Goal: Contribute content: Contribute content

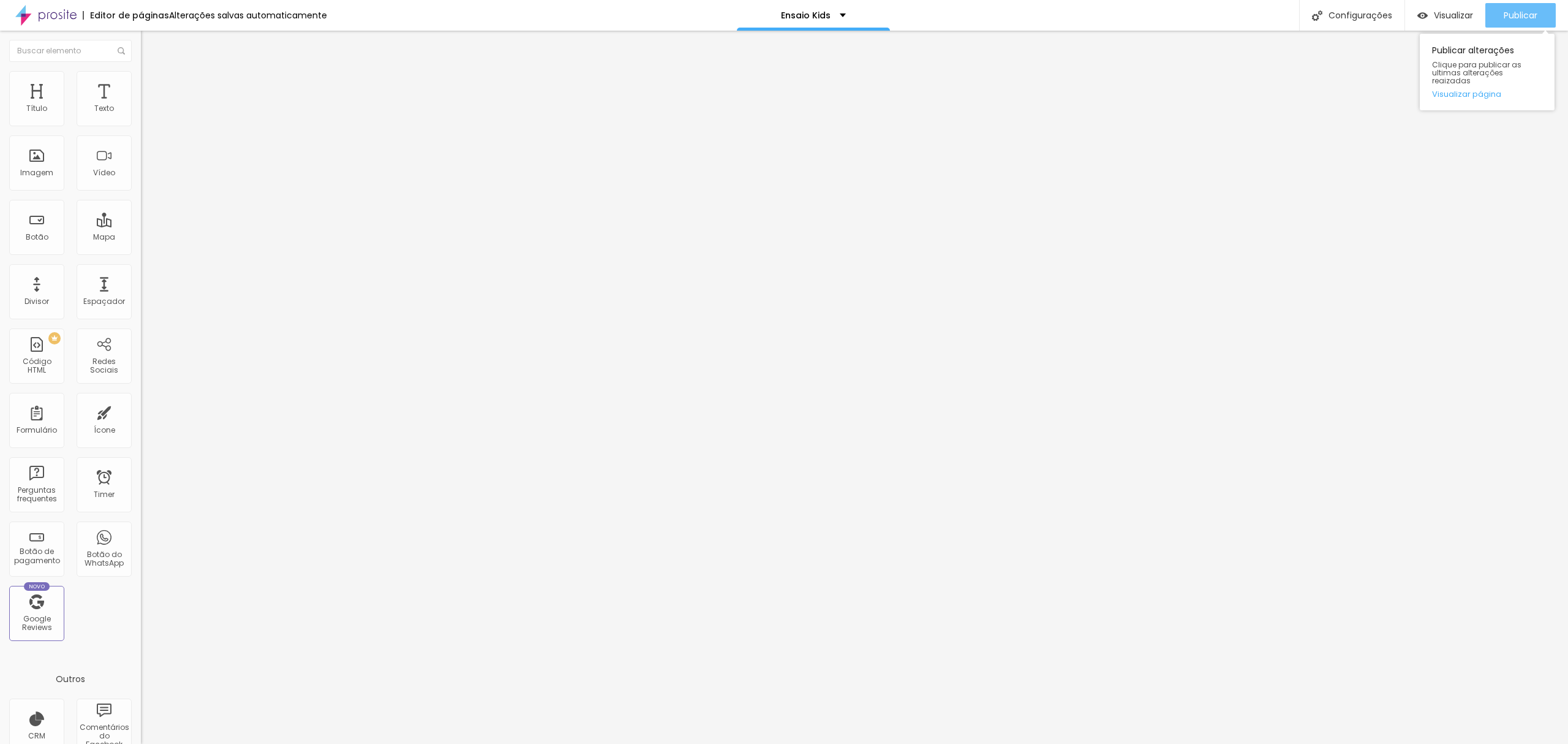
click at [1517, 16] on span "Publicar" at bounding box center [1520, 15] width 34 height 10
click at [1518, 18] on span "Publicar" at bounding box center [1520, 15] width 34 height 10
type input "26"
type input "20"
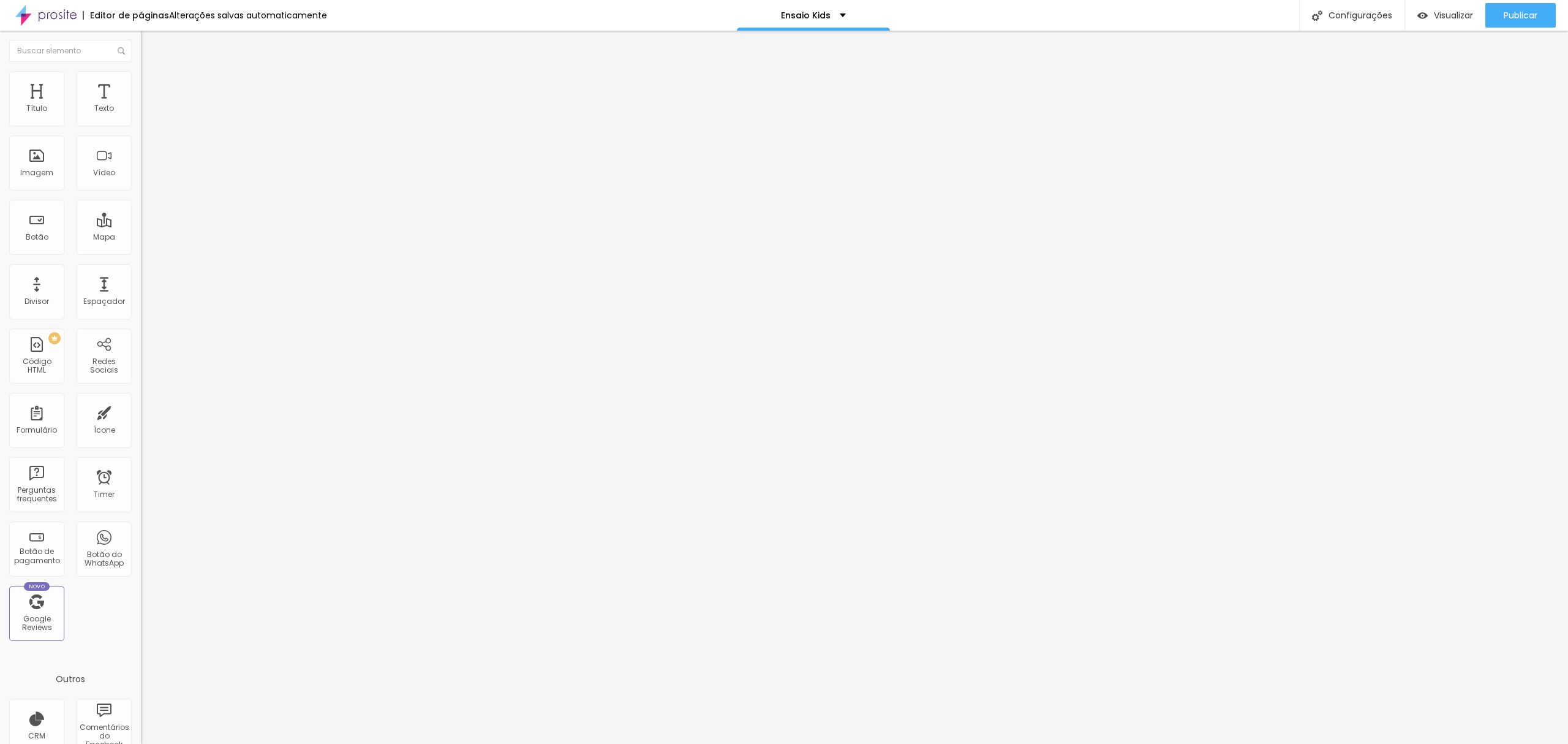
type input "20"
type input "21"
type input "22"
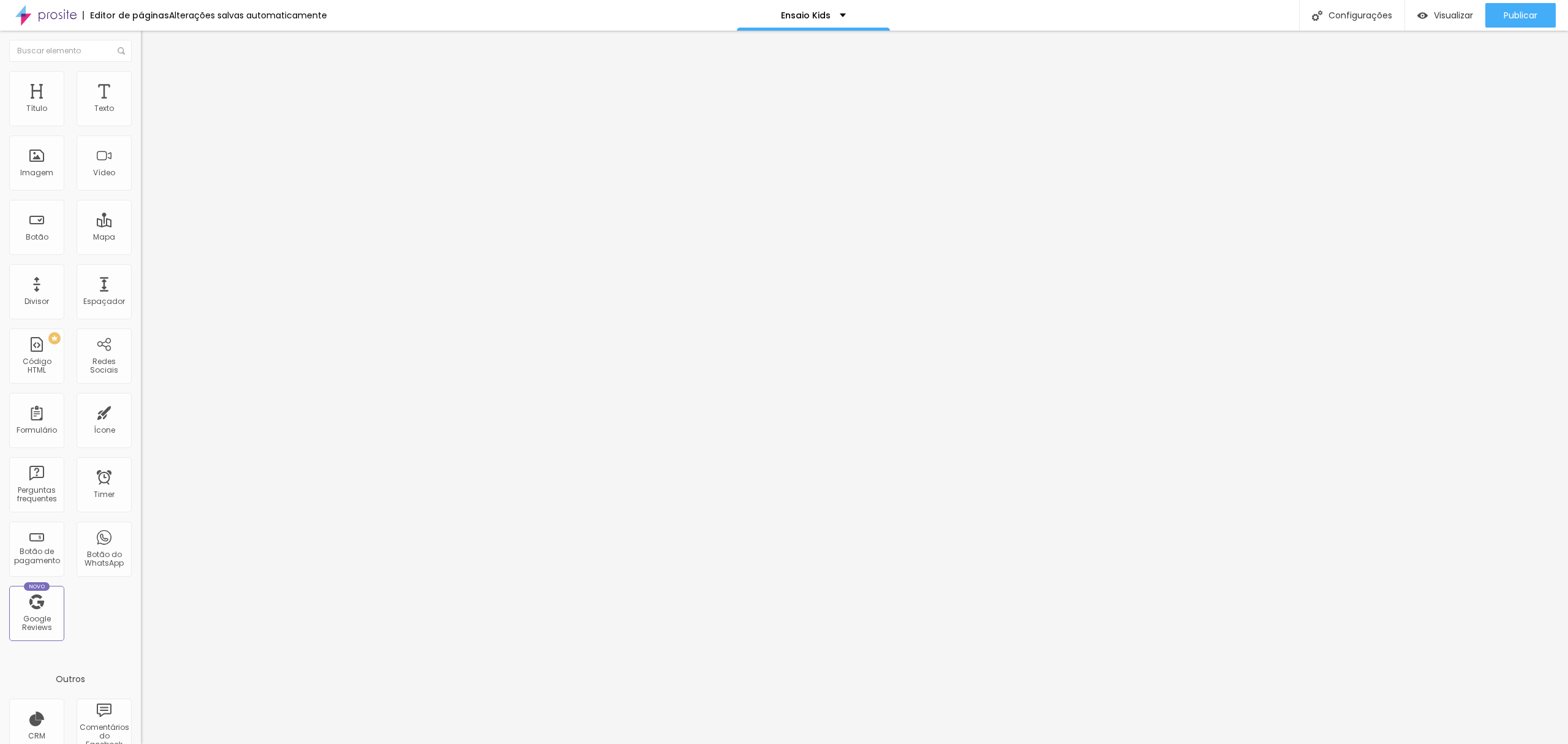
type input "23"
click at [141, 289] on input "range" at bounding box center [180, 294] width 79 height 10
type input "21"
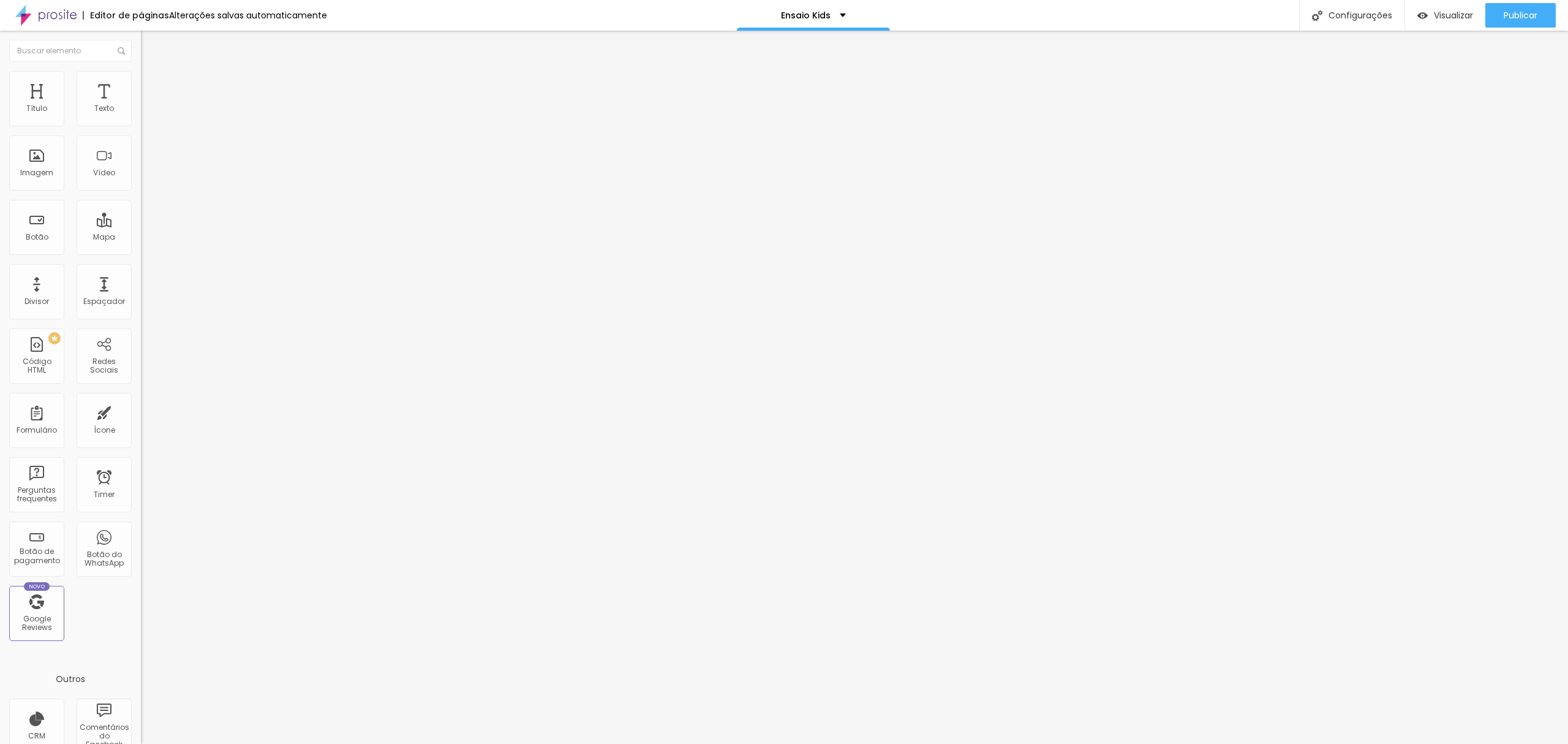
type input "21"
type input "20"
type input "18"
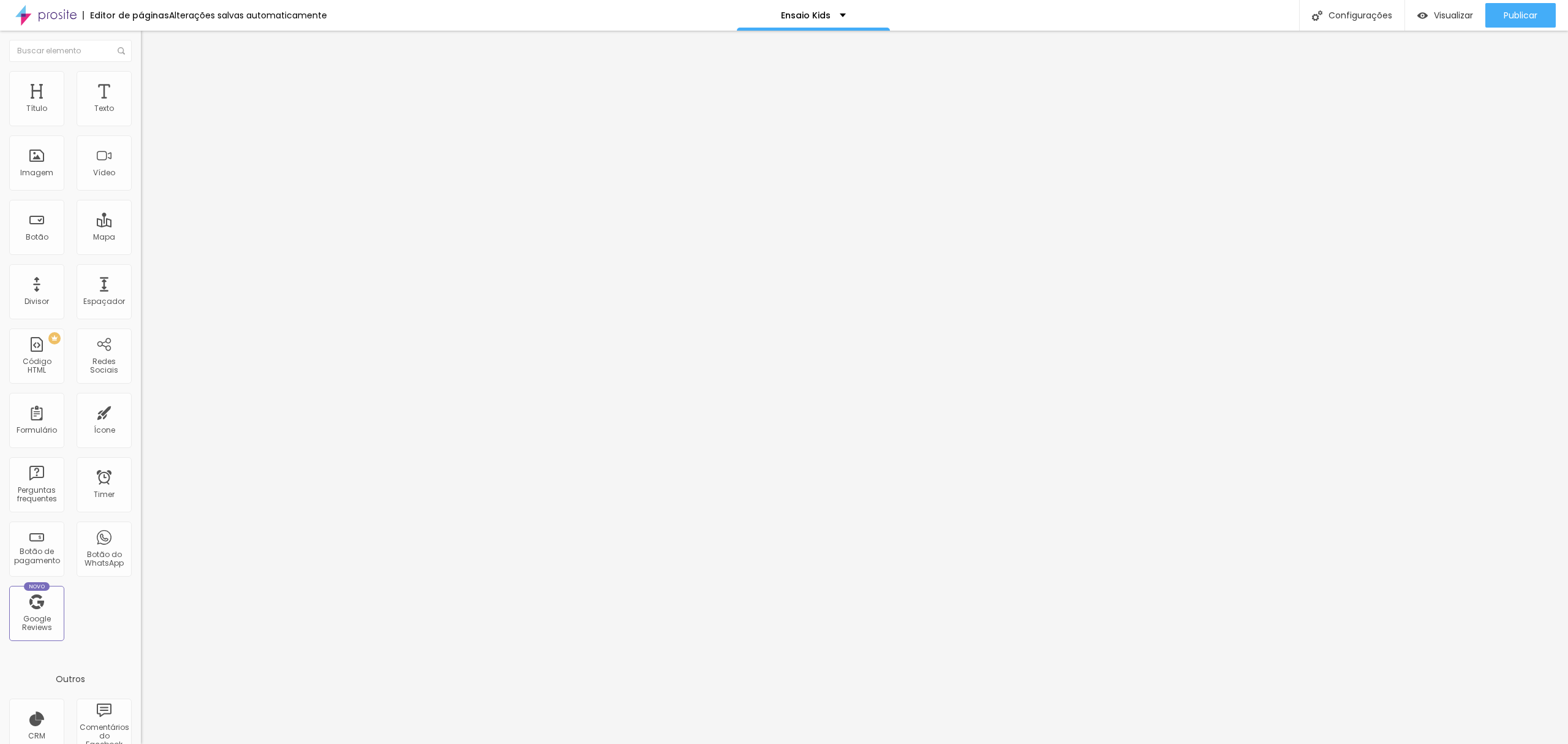
type input "19"
type input "20"
type input "21"
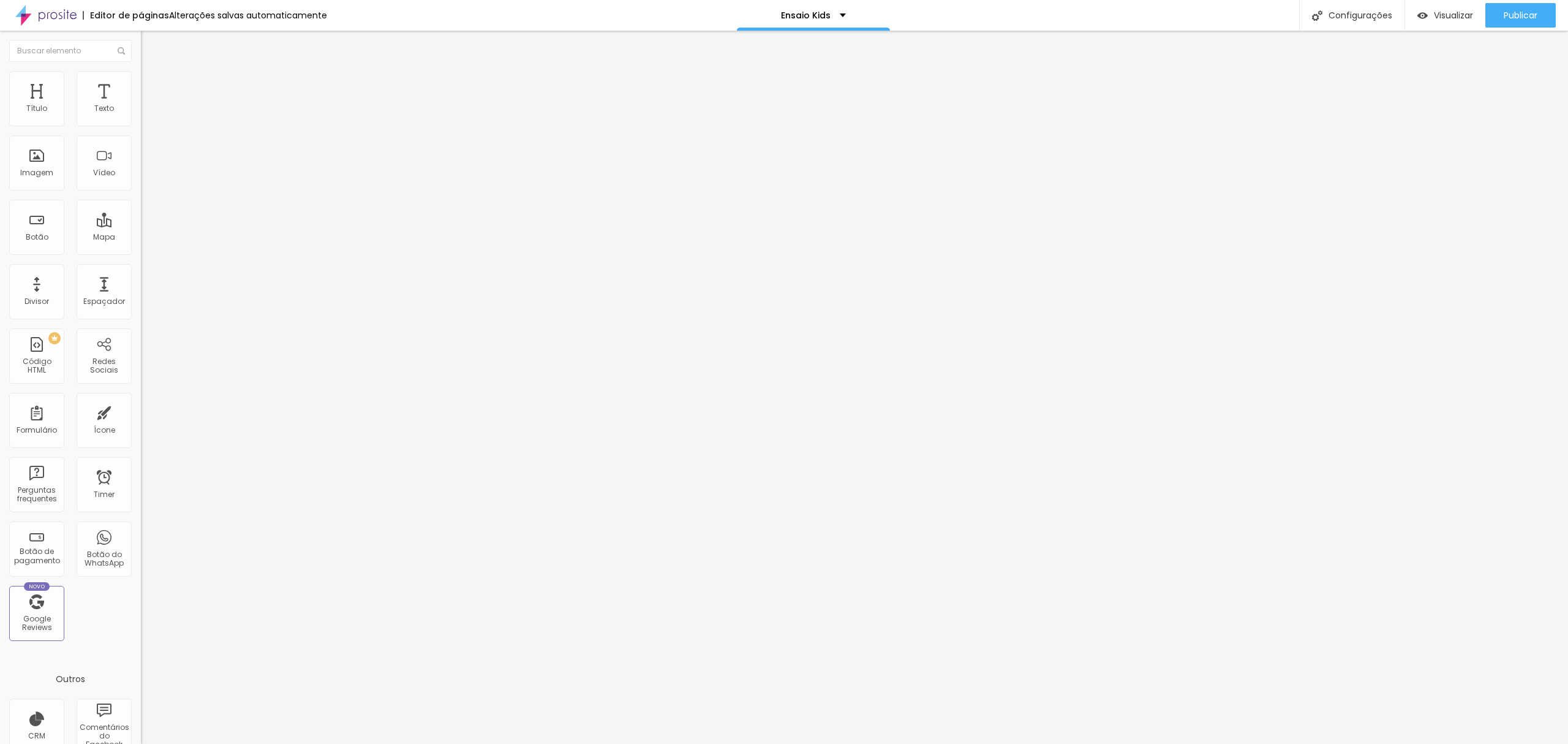
type input "21"
type input "20"
click at [141, 289] on input "range" at bounding box center [180, 294] width 79 height 10
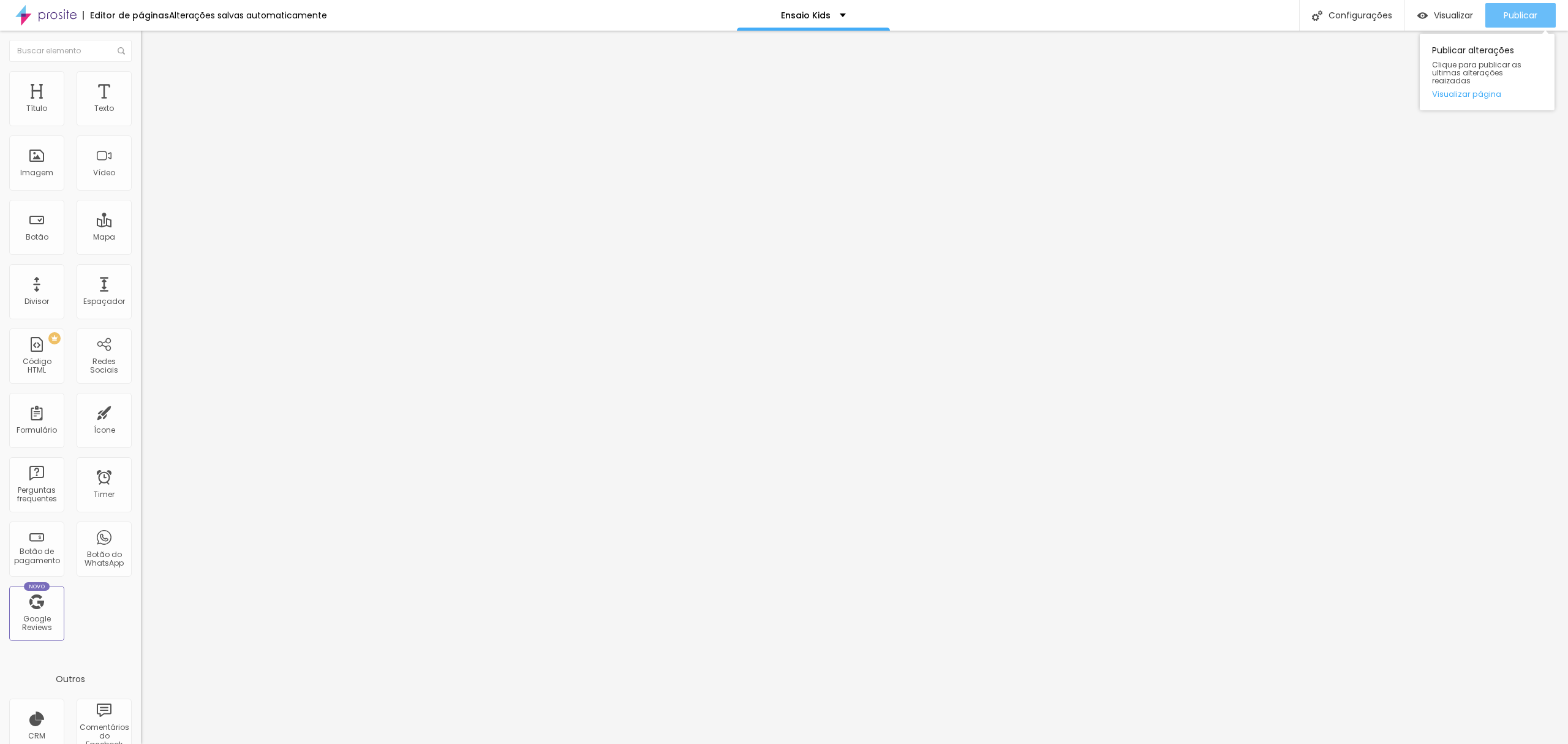
click at [1522, 11] on span "Publicar" at bounding box center [1520, 15] width 34 height 10
click at [1528, 13] on span "Publicar" at bounding box center [1520, 15] width 34 height 10
click at [1529, 19] on span "Publicar" at bounding box center [1520, 15] width 34 height 10
click at [1522, 13] on span "Publicar" at bounding box center [1520, 15] width 34 height 10
type input "21"
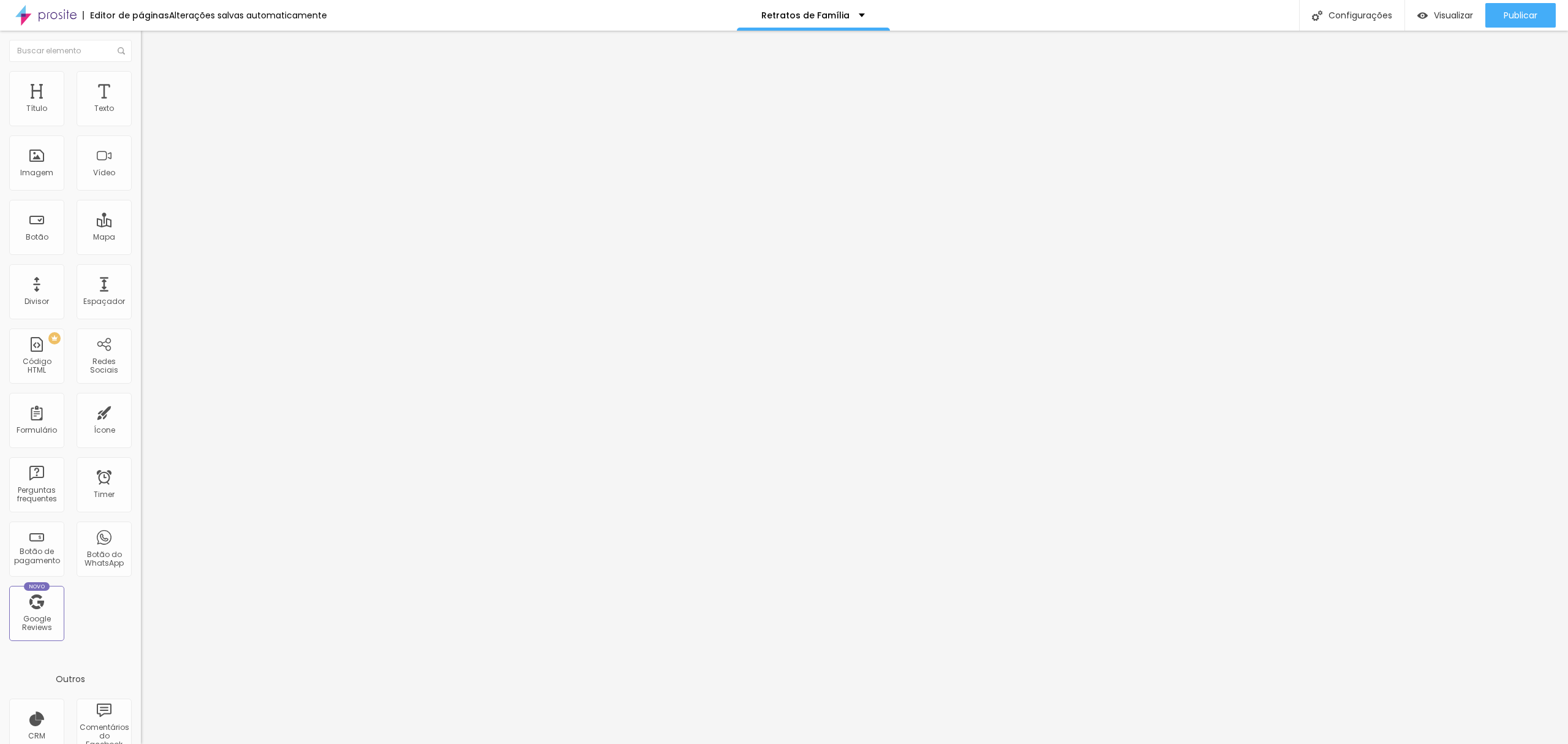
type input "21"
type input "22"
type input "23"
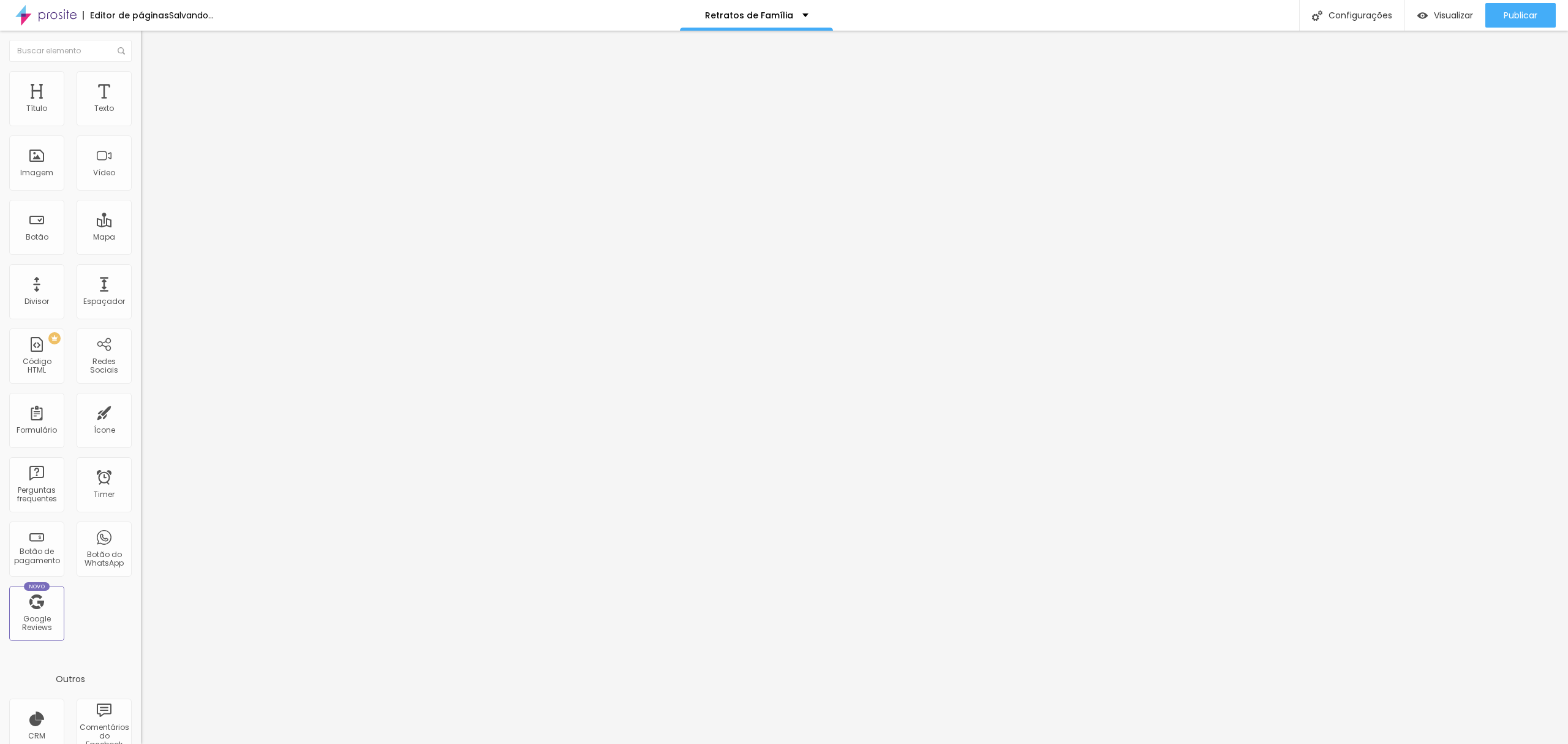
type input "24"
type input "25"
type input "26"
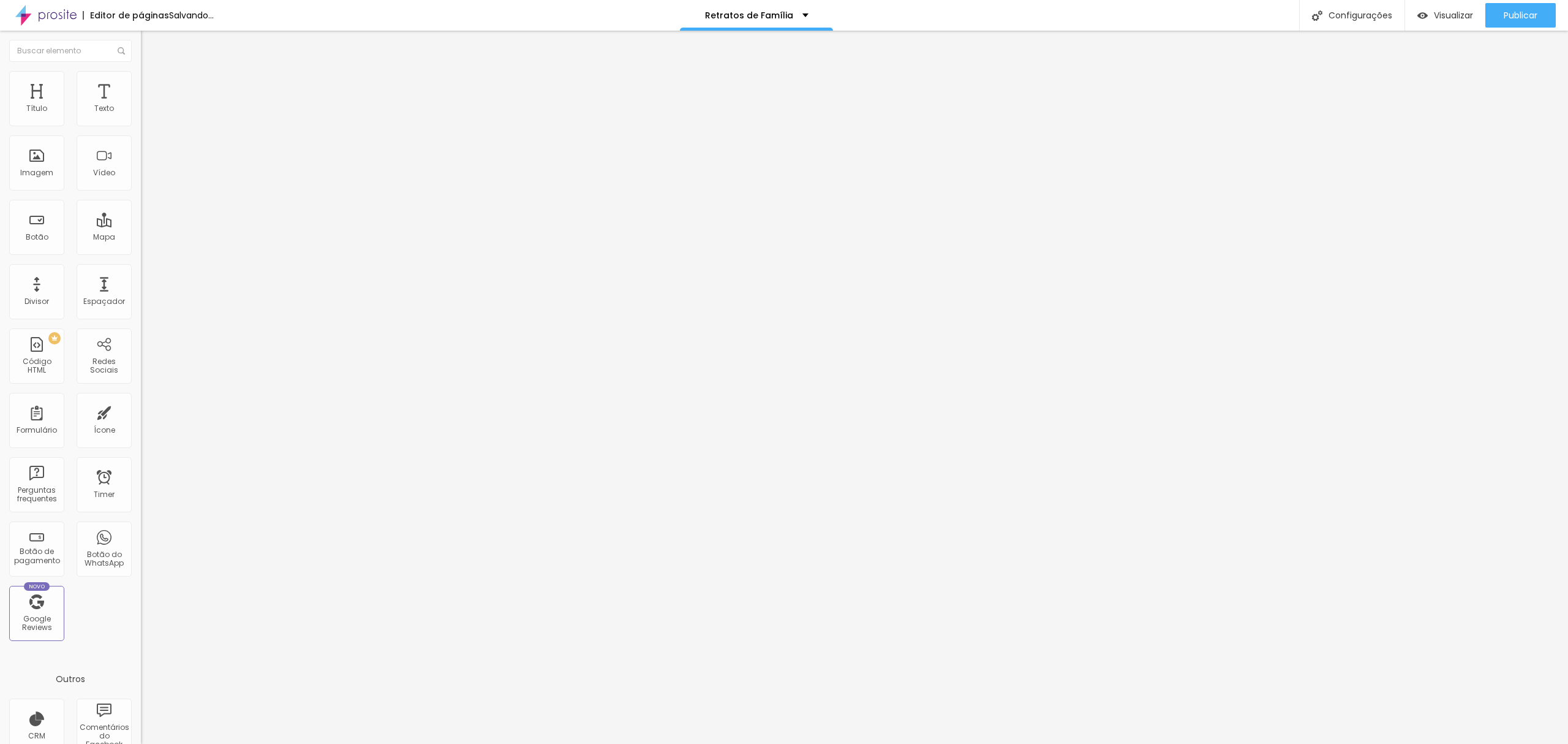
type input "26"
type input "27"
type input "28"
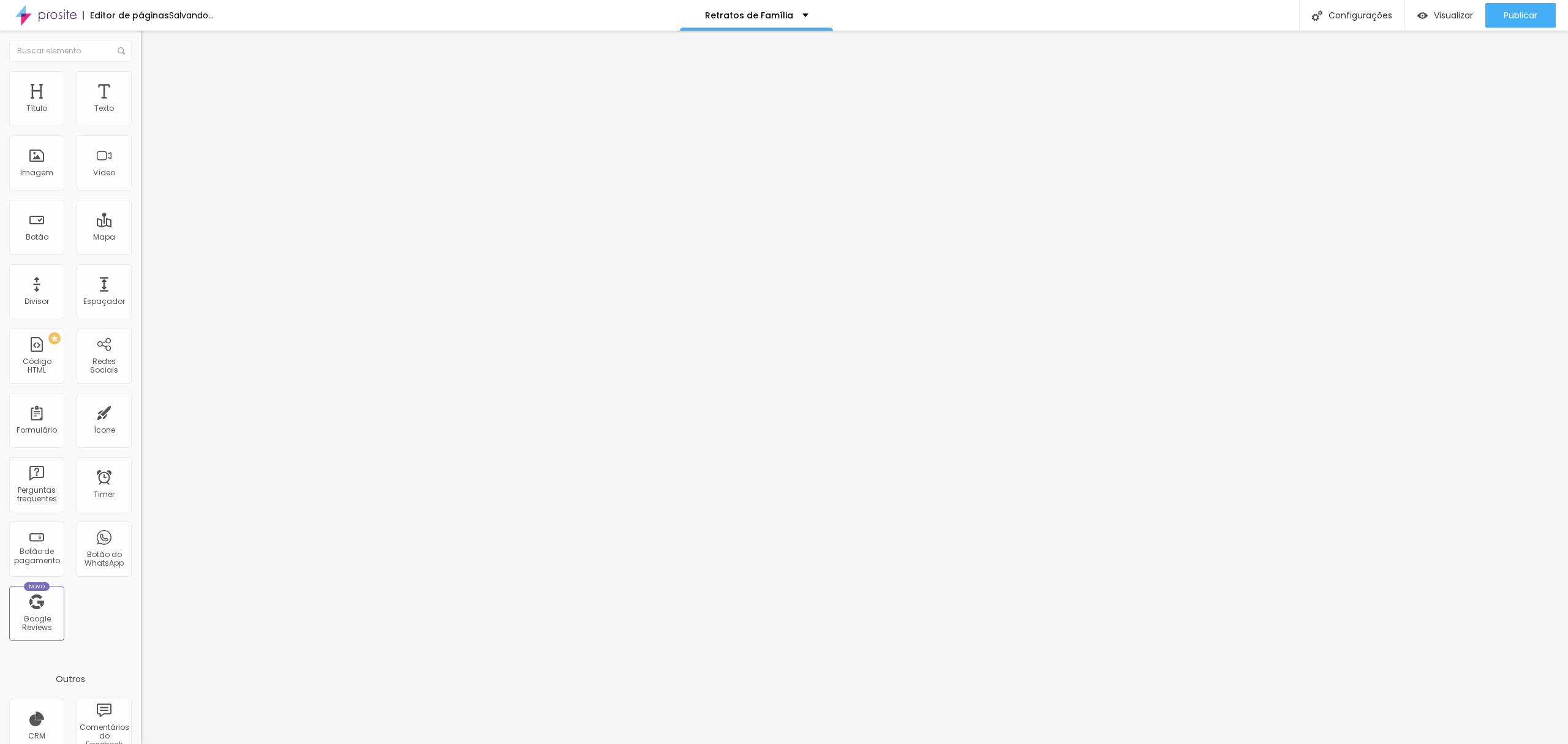
type input "29"
type input "30"
drag, startPoint x: 65, startPoint y: 122, endPoint x: 96, endPoint y: 125, distance: 31.1
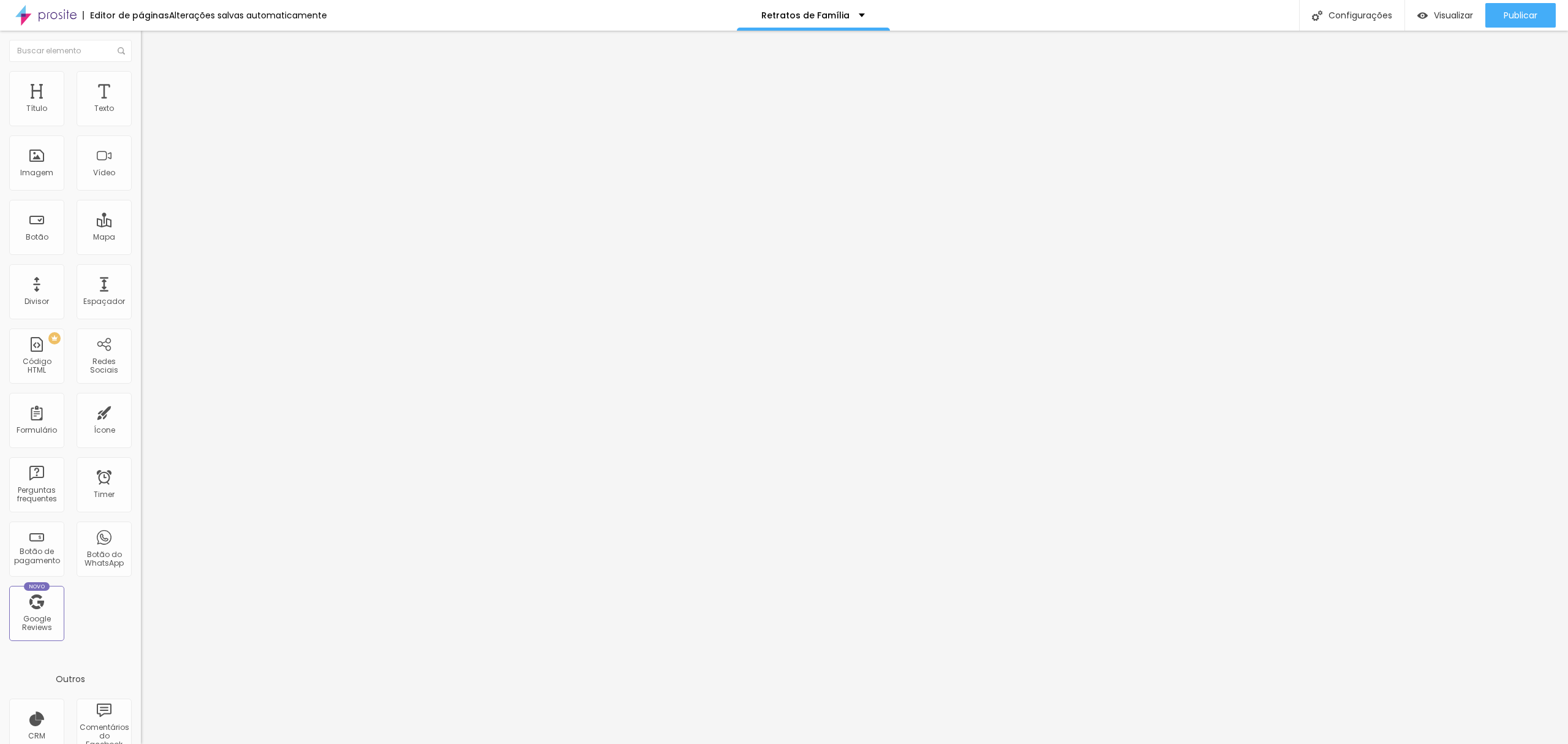
click at [141, 225] on input "range" at bounding box center [180, 230] width 79 height 10
drag, startPoint x: 123, startPoint y: 121, endPoint x: 130, endPoint y: 125, distance: 8.1
click at [141, 125] on div "30 Tamanho do texto" at bounding box center [211, 170] width 141 height 173
type input "8"
type input "2"
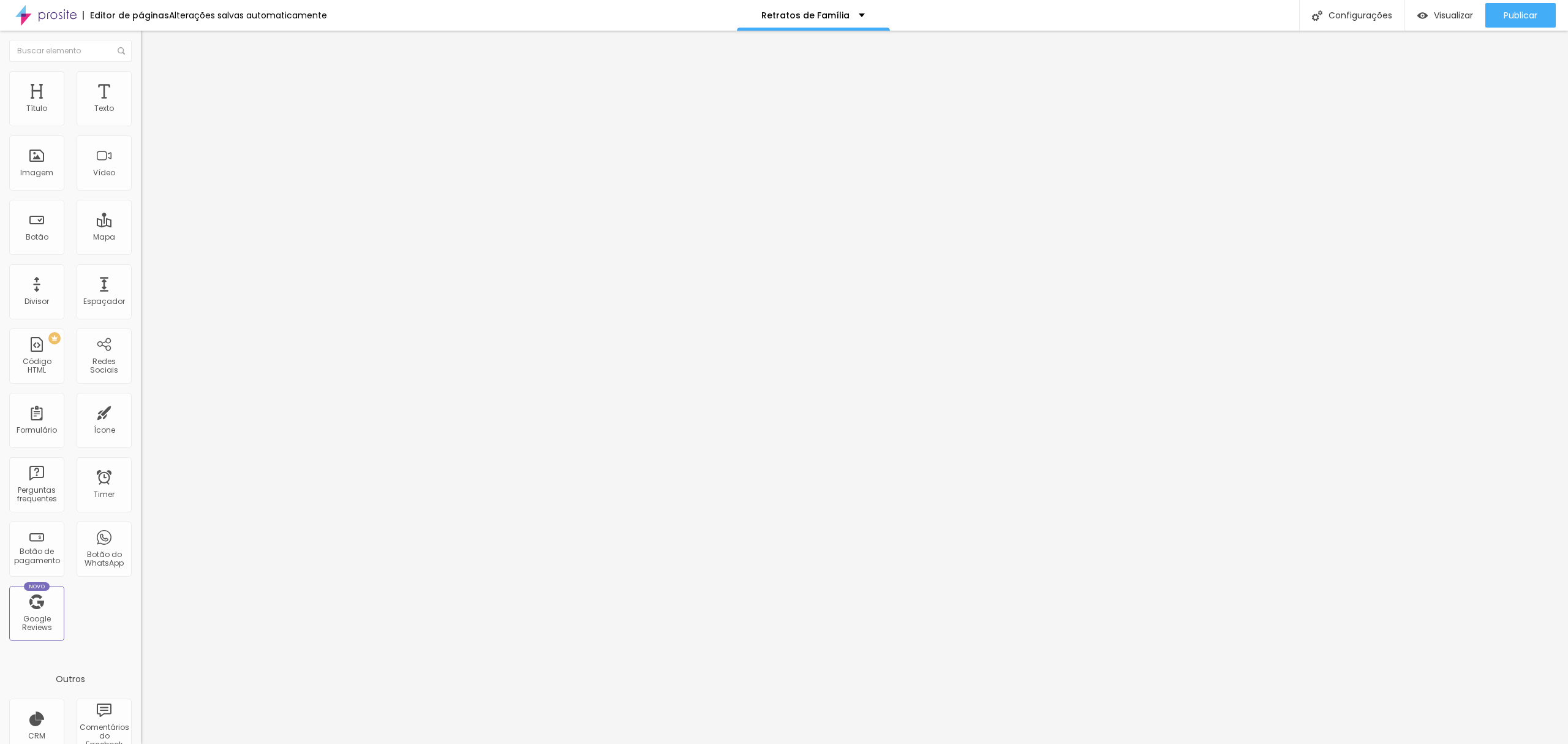
type input "27"
click at [141, 128] on div "20 Tamanho do texto" at bounding box center [211, 170] width 141 height 173
click at [141, 237] on input "20" at bounding box center [164, 242] width 46 height 13
type input "8"
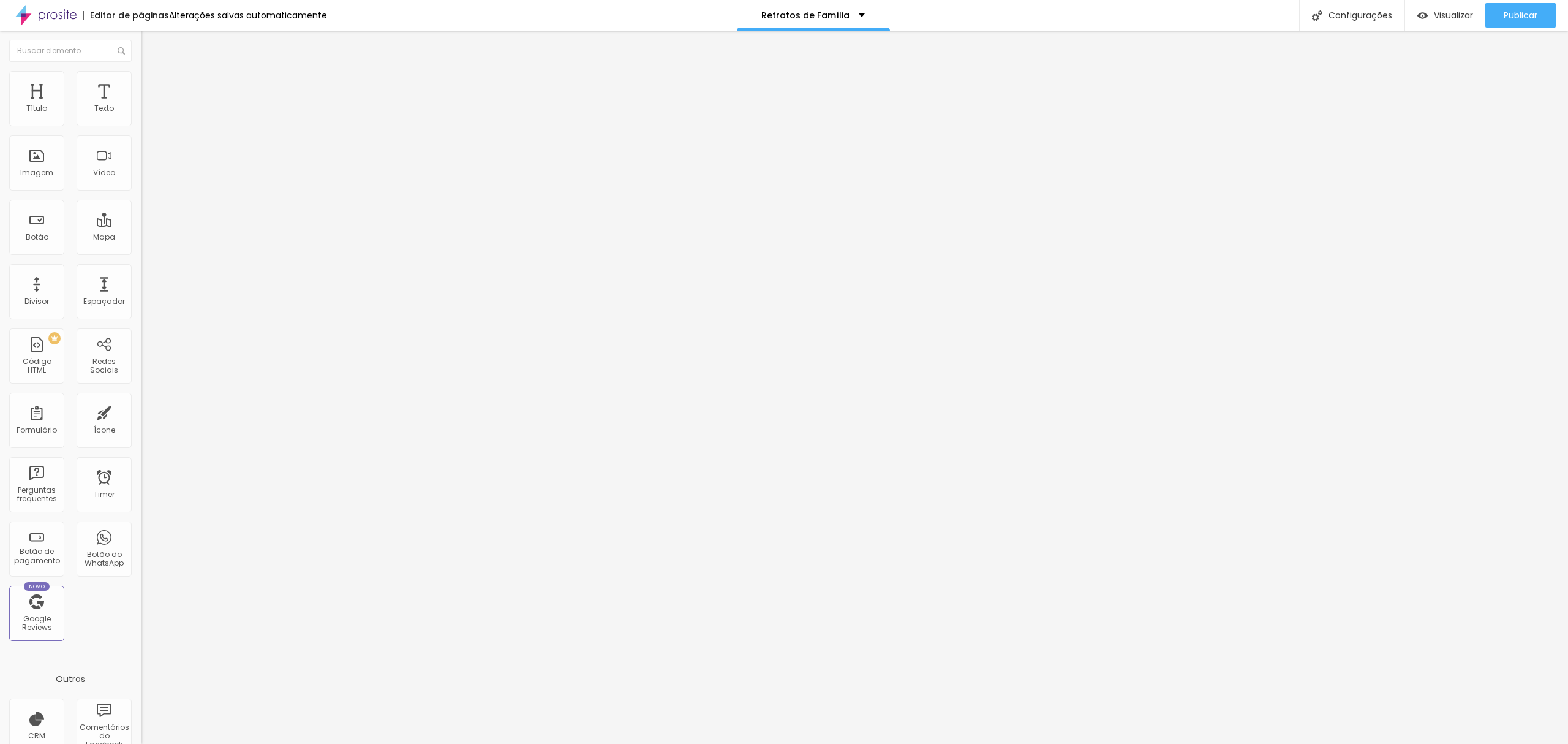
type input "2"
type input "27"
click at [141, 237] on input "20" at bounding box center [164, 242] width 46 height 13
type input "8"
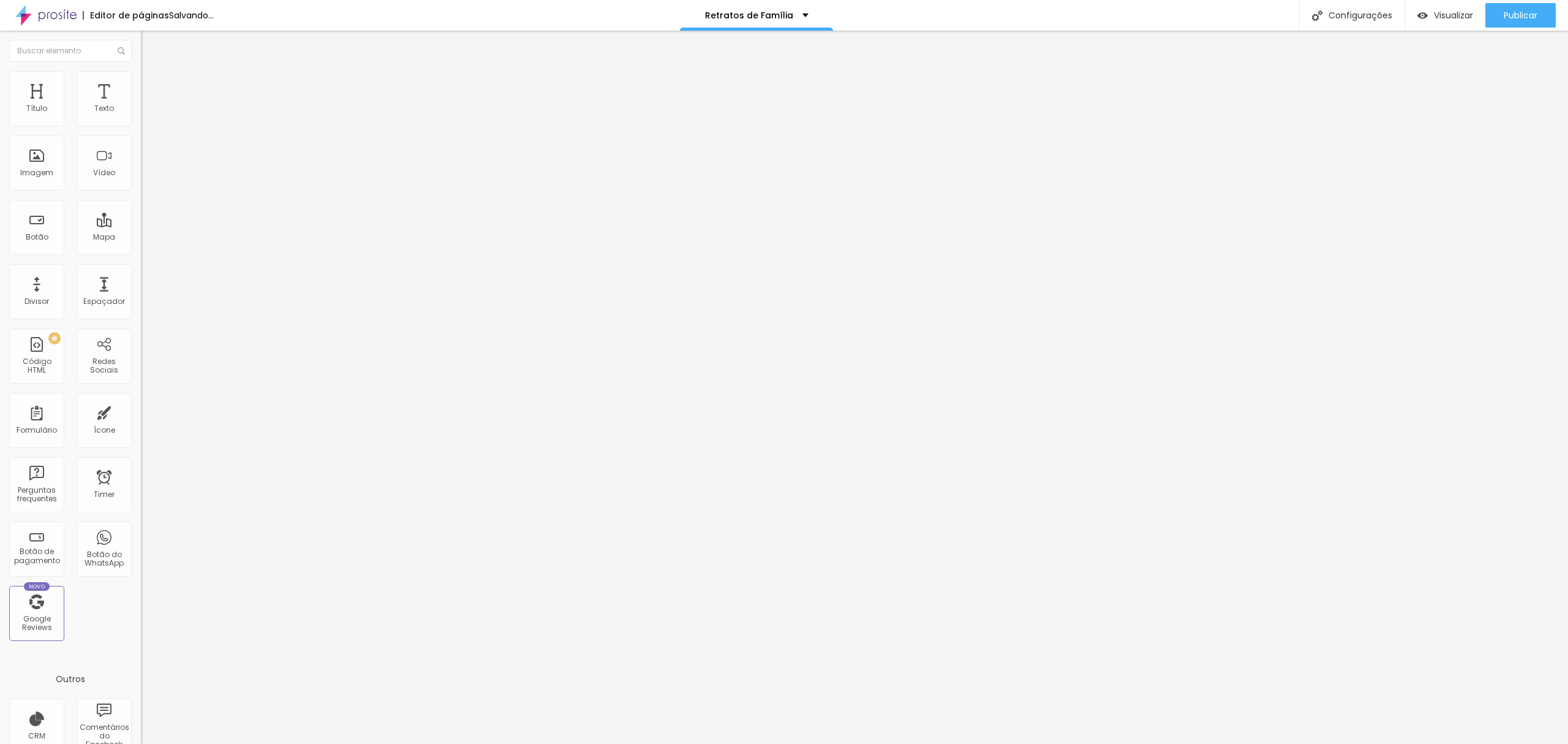
type input "2"
type input "27"
click at [152, 85] on span "Avançado" at bounding box center [172, 79] width 40 height 11
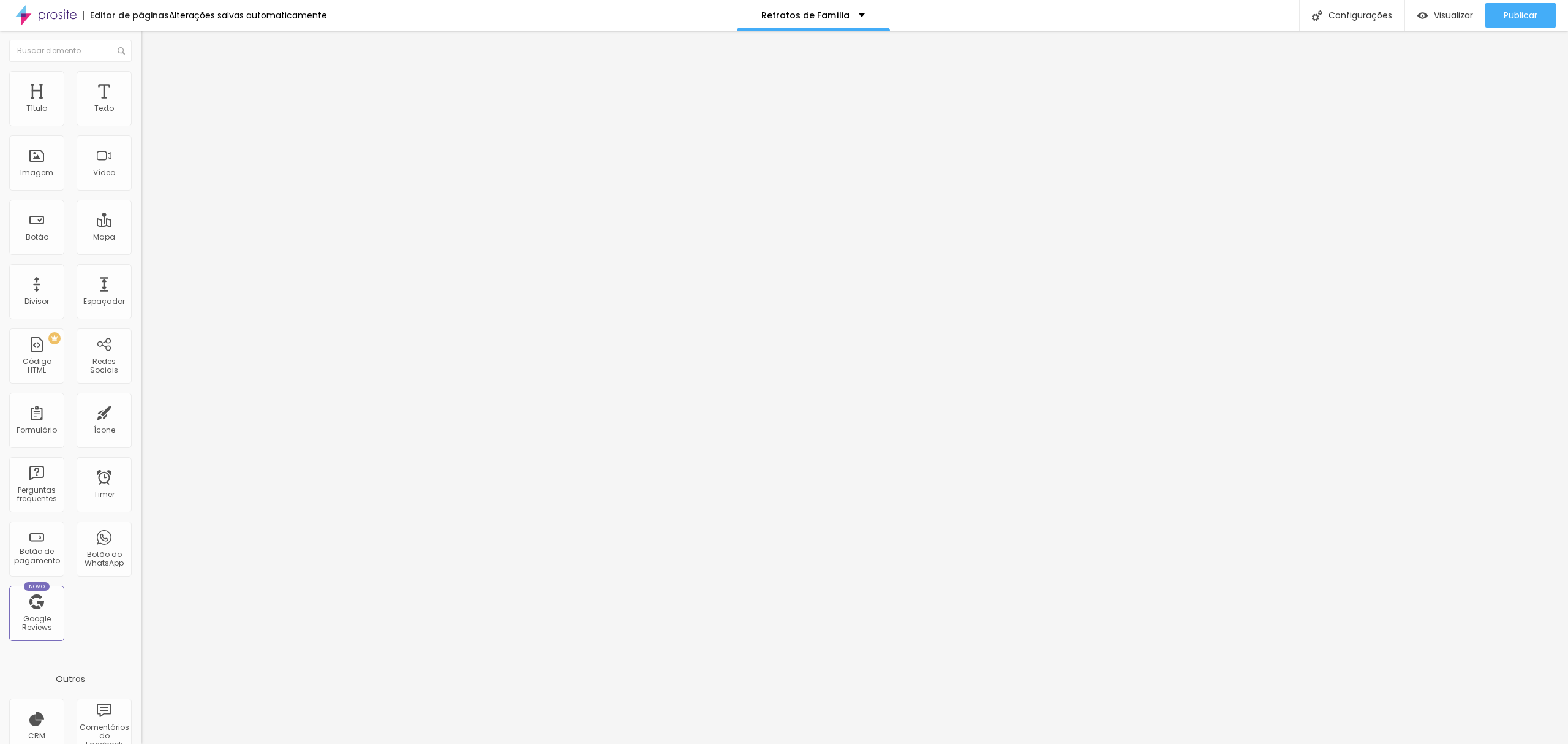
click at [152, 72] on span "Estilo" at bounding box center [161, 67] width 19 height 11
click at [150, 45] on img "button" at bounding box center [155, 44] width 10 height 10
click at [150, 42] on img "button" at bounding box center [155, 44] width 10 height 10
click at [152, 82] on span "Avançado" at bounding box center [172, 79] width 40 height 11
click at [150, 40] on img "button" at bounding box center [155, 44] width 10 height 10
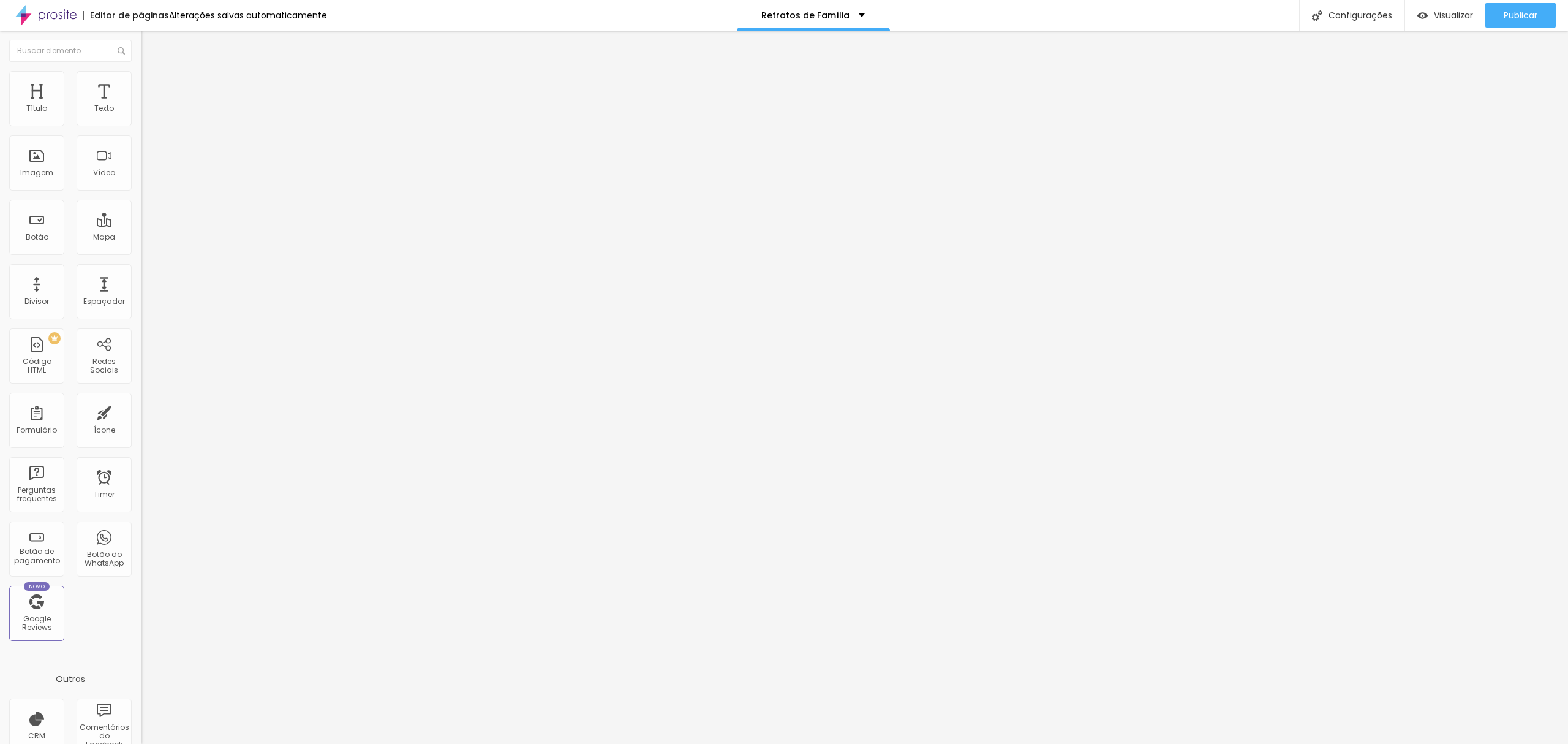
click at [152, 85] on span "Avançado" at bounding box center [172, 79] width 40 height 11
click at [152, 72] on span "Estilo" at bounding box center [161, 67] width 19 height 11
click at [150, 49] on img "button" at bounding box center [155, 44] width 10 height 10
click at [150, 46] on img "button" at bounding box center [155, 44] width 10 height 10
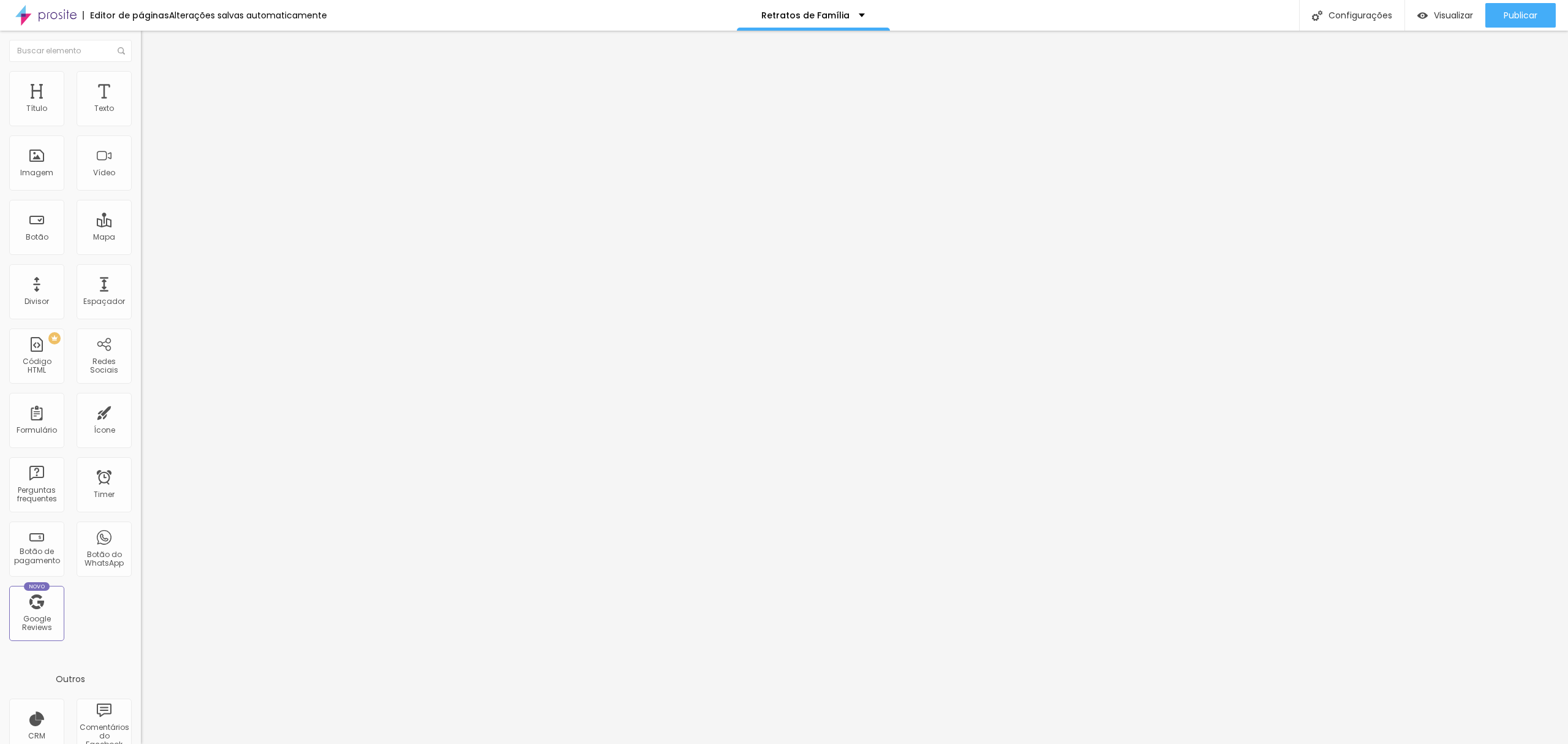
click at [146, 114] on icon "button" at bounding box center [149, 110] width 7 height 7
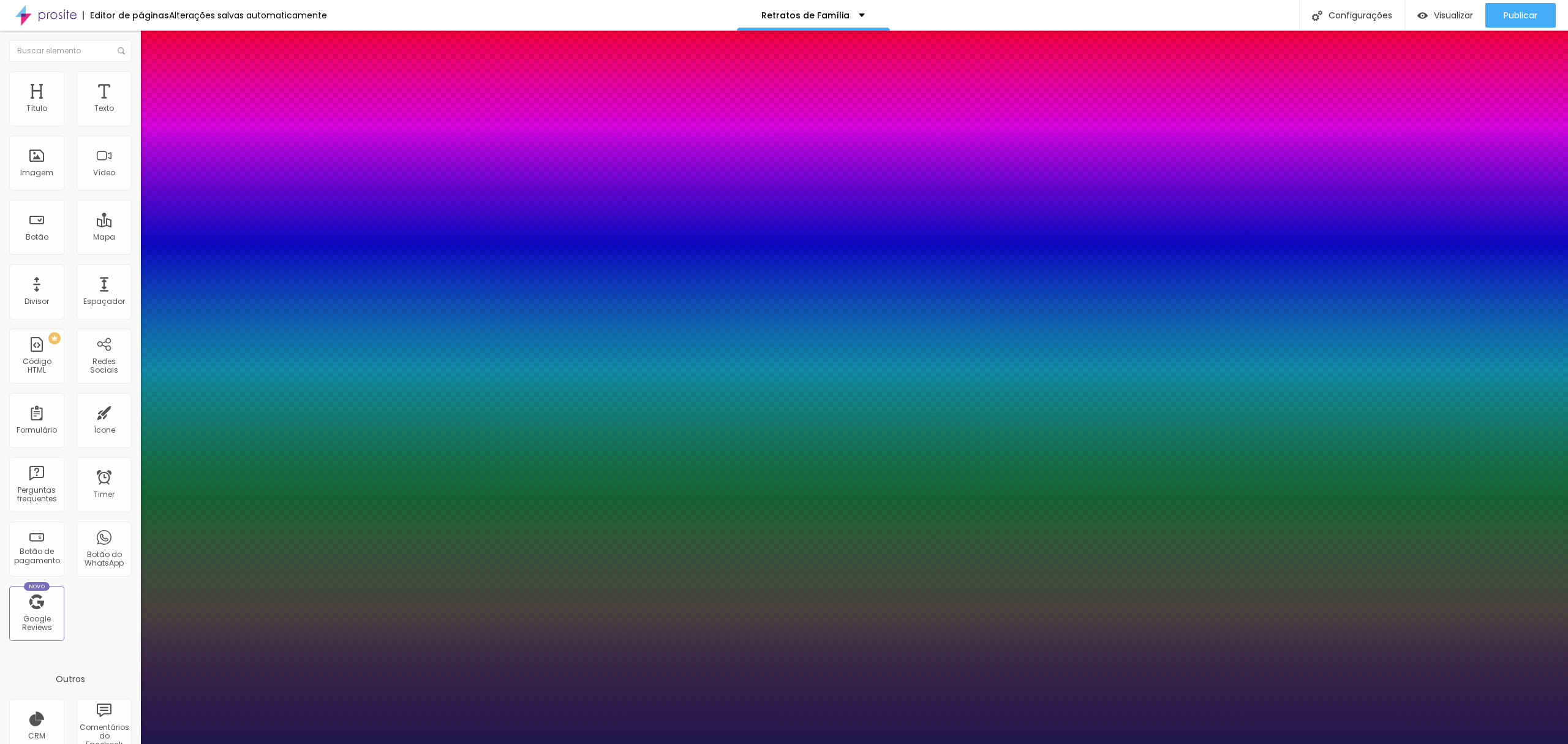
type input "1"
type input "18"
type input "1"
type input "19"
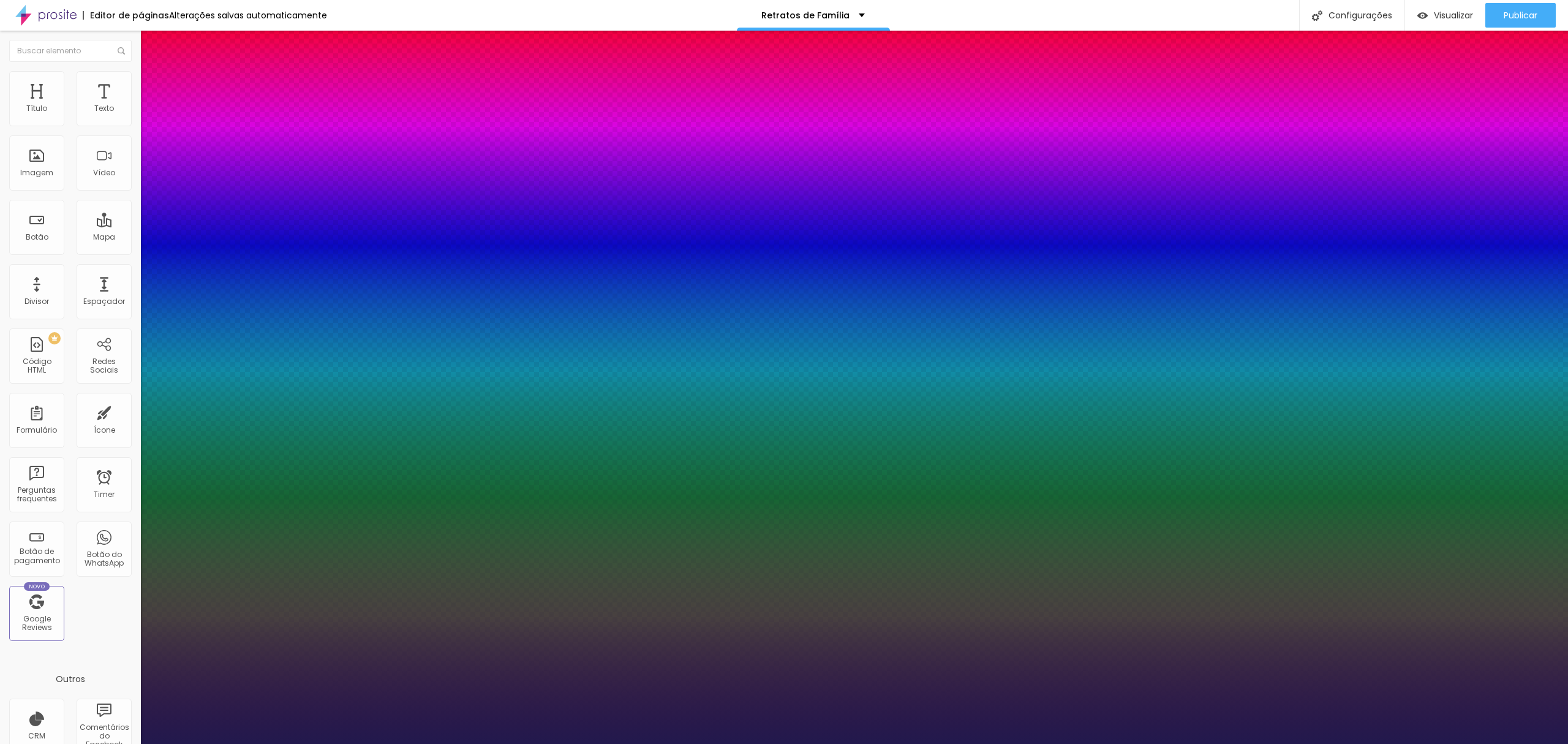
type input "19"
type input "1"
type input "20"
type input "1"
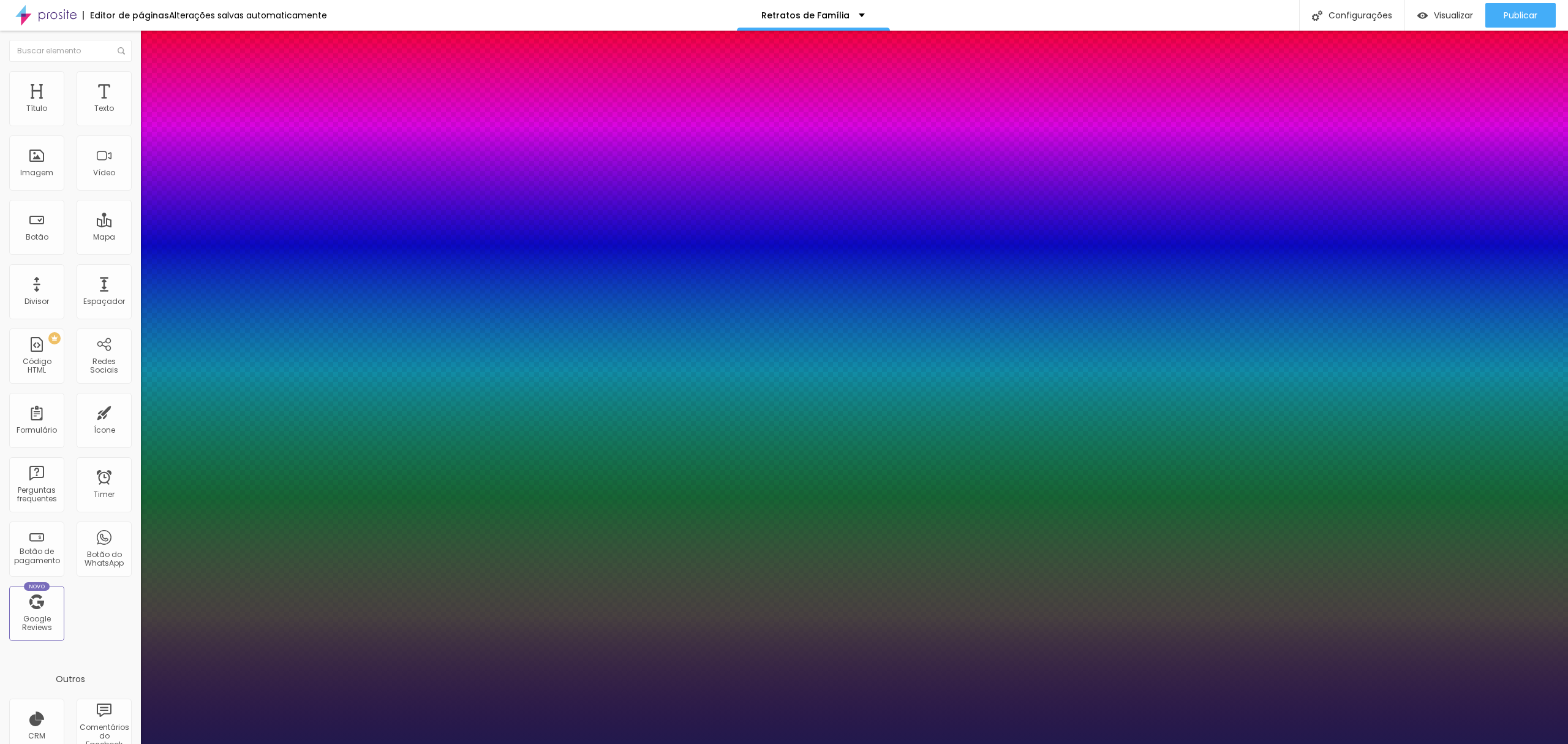
type input "21"
type input "1"
type input "22"
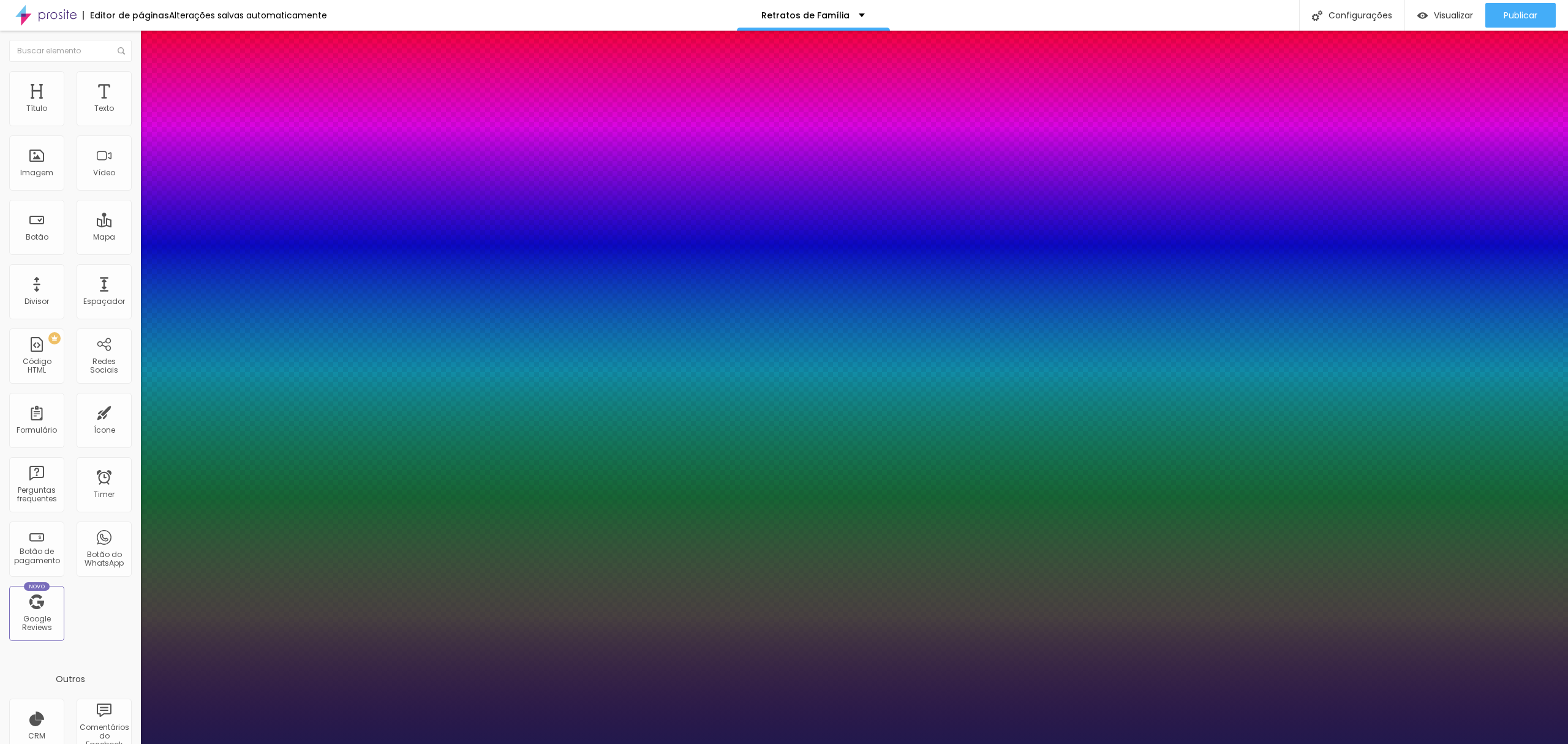
type input "1"
type input "23"
type input "1"
type input "22"
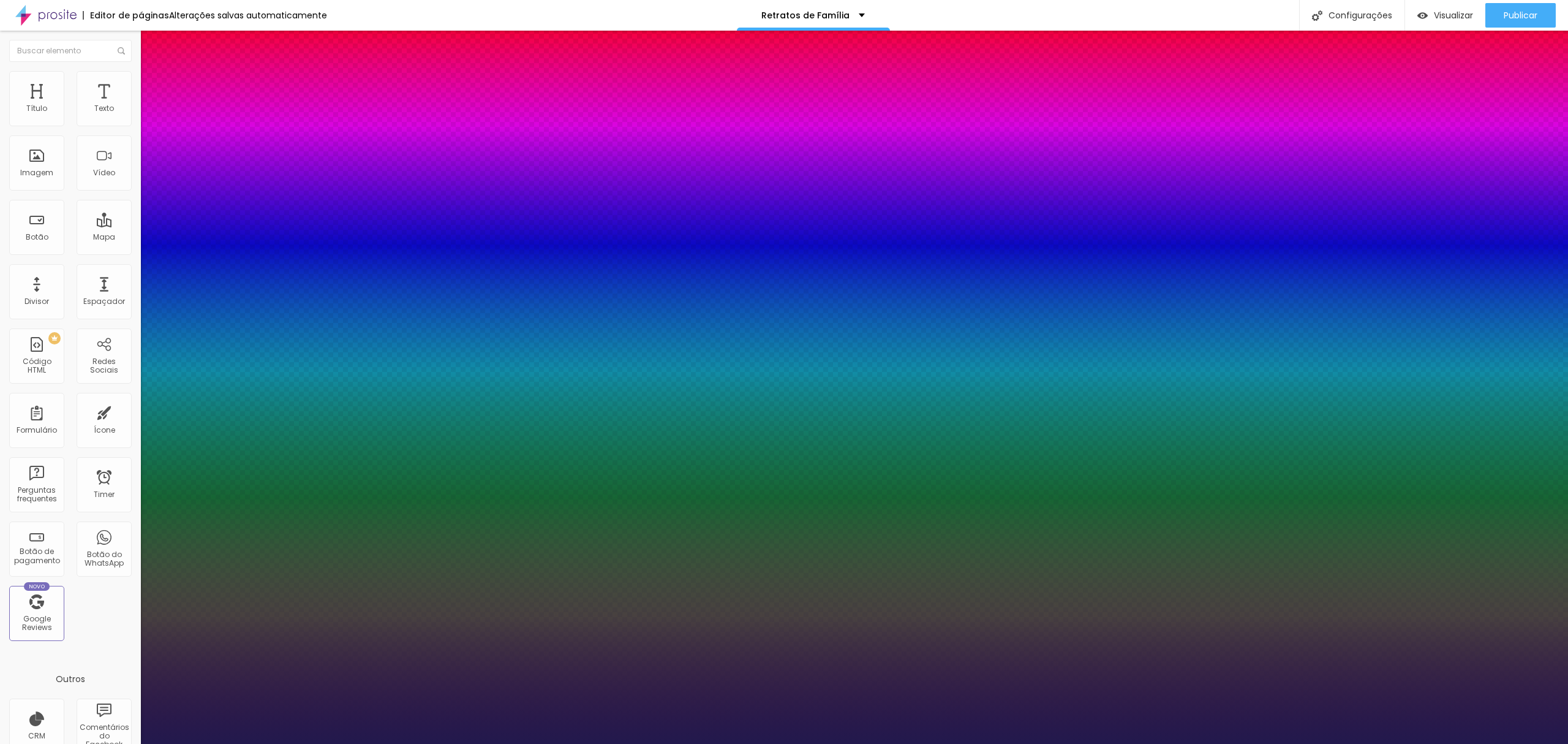
type input "22"
type input "1"
type input "21"
type input "1"
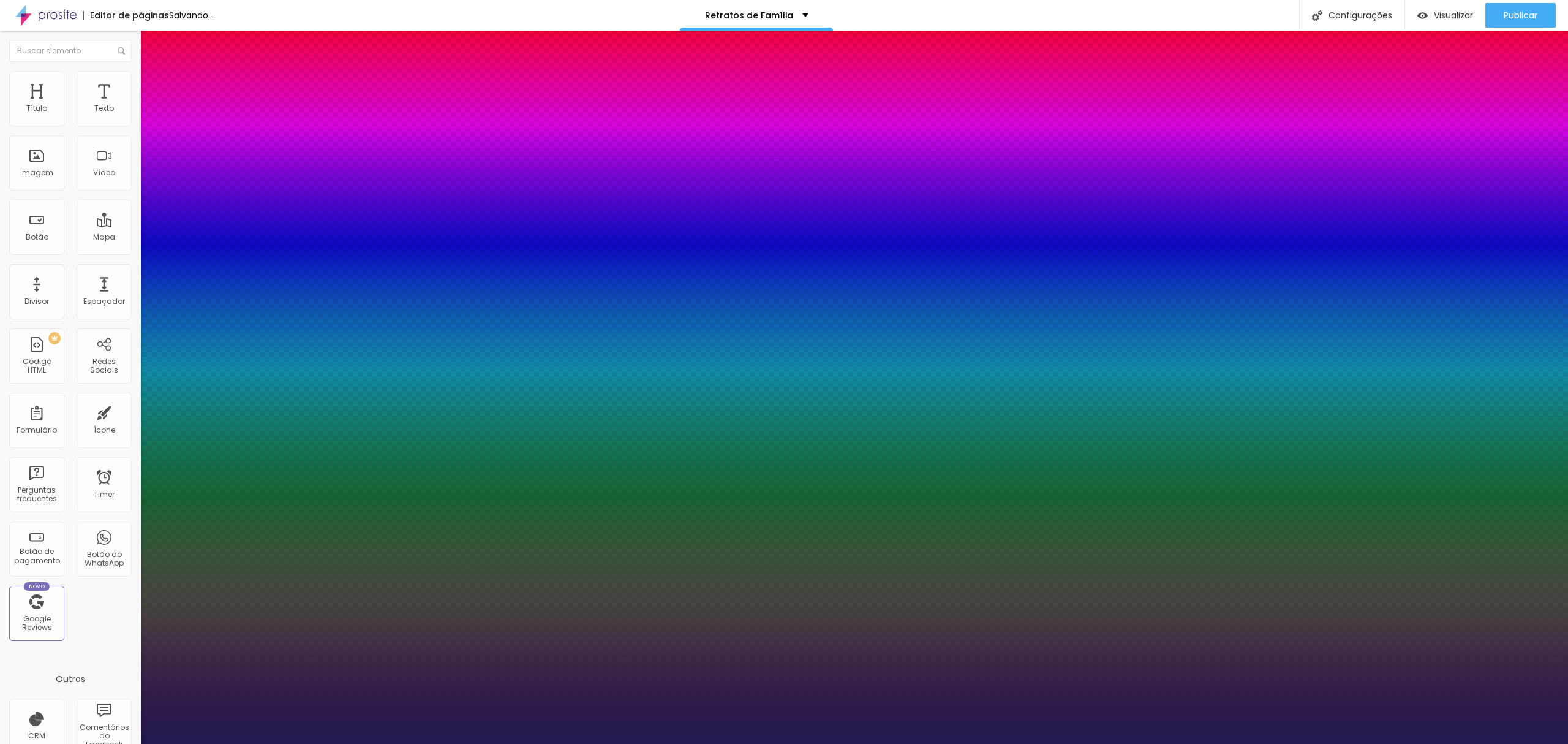
type input "24"
type input "1"
type input "23"
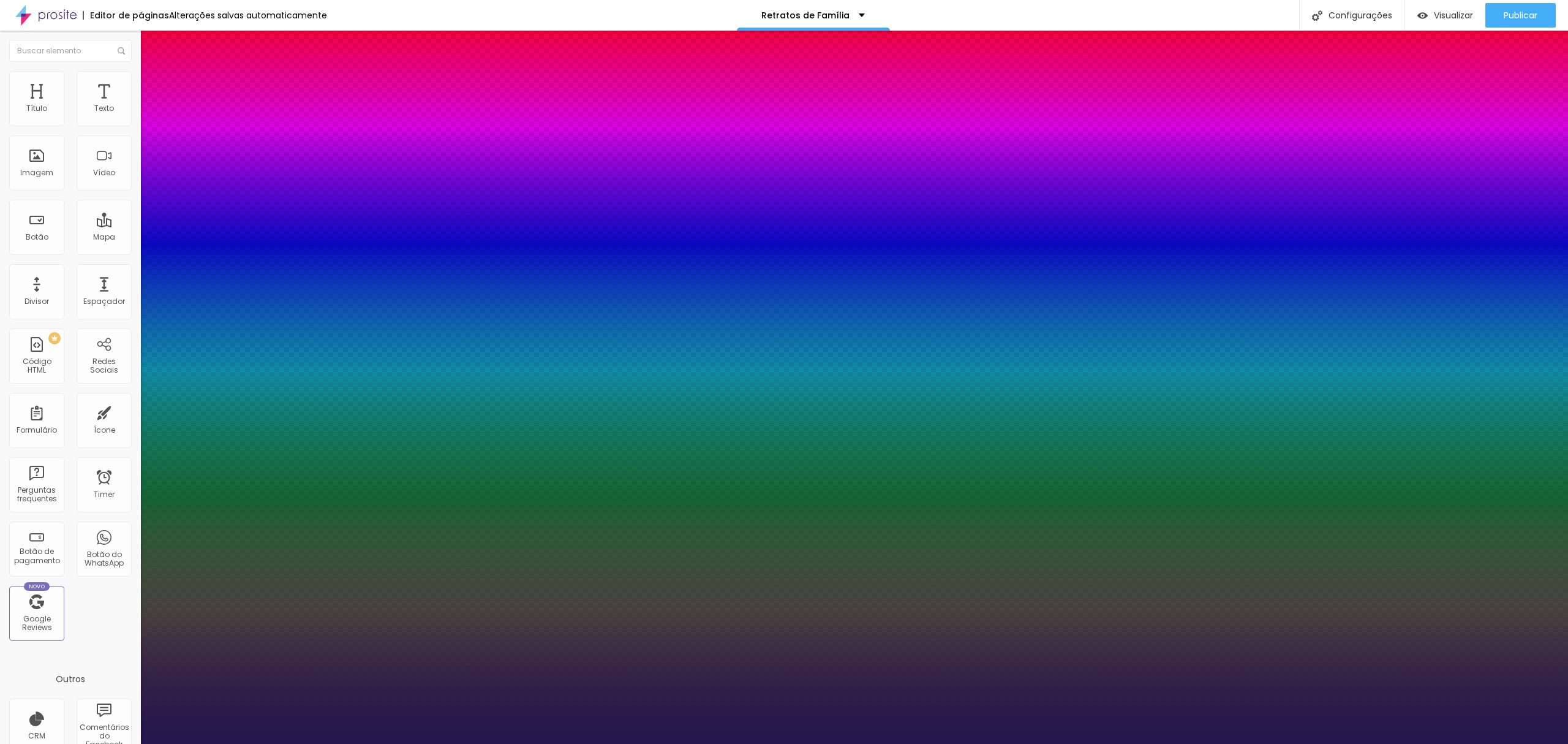
type input "1"
type input "24"
type input "1"
type input "25"
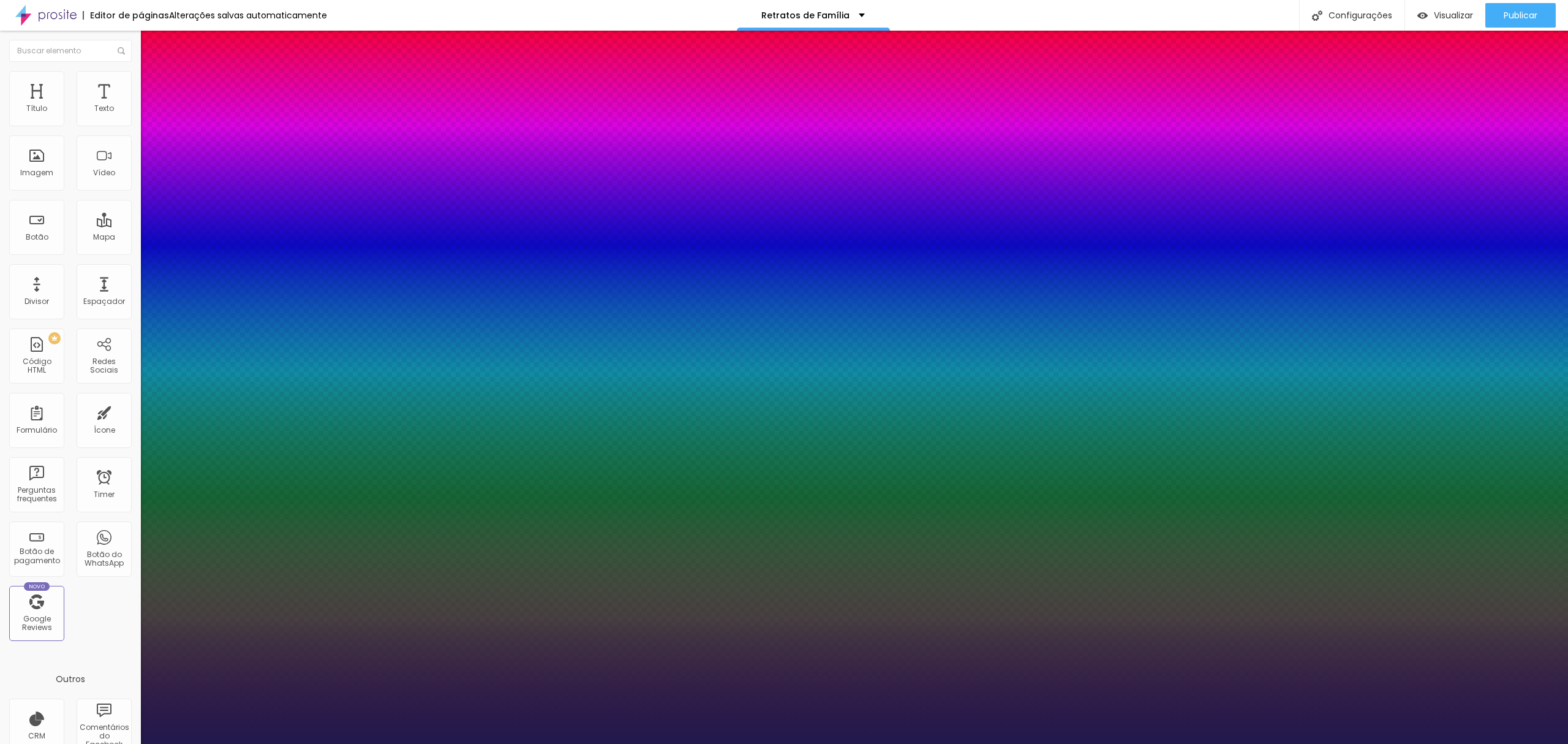
type input "25"
type input "1"
type input "24"
type input "1"
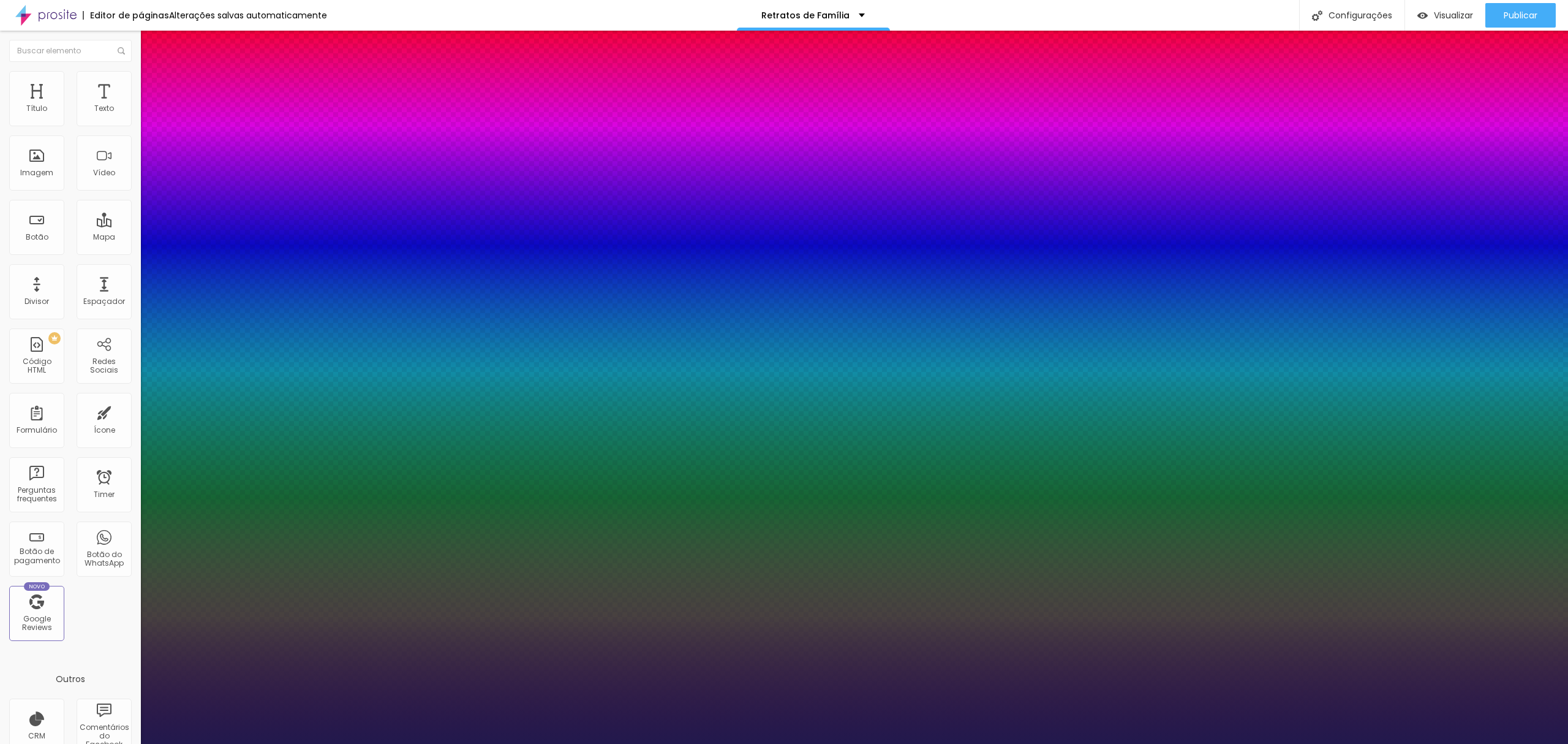
type input "23"
type input "1"
type input "22"
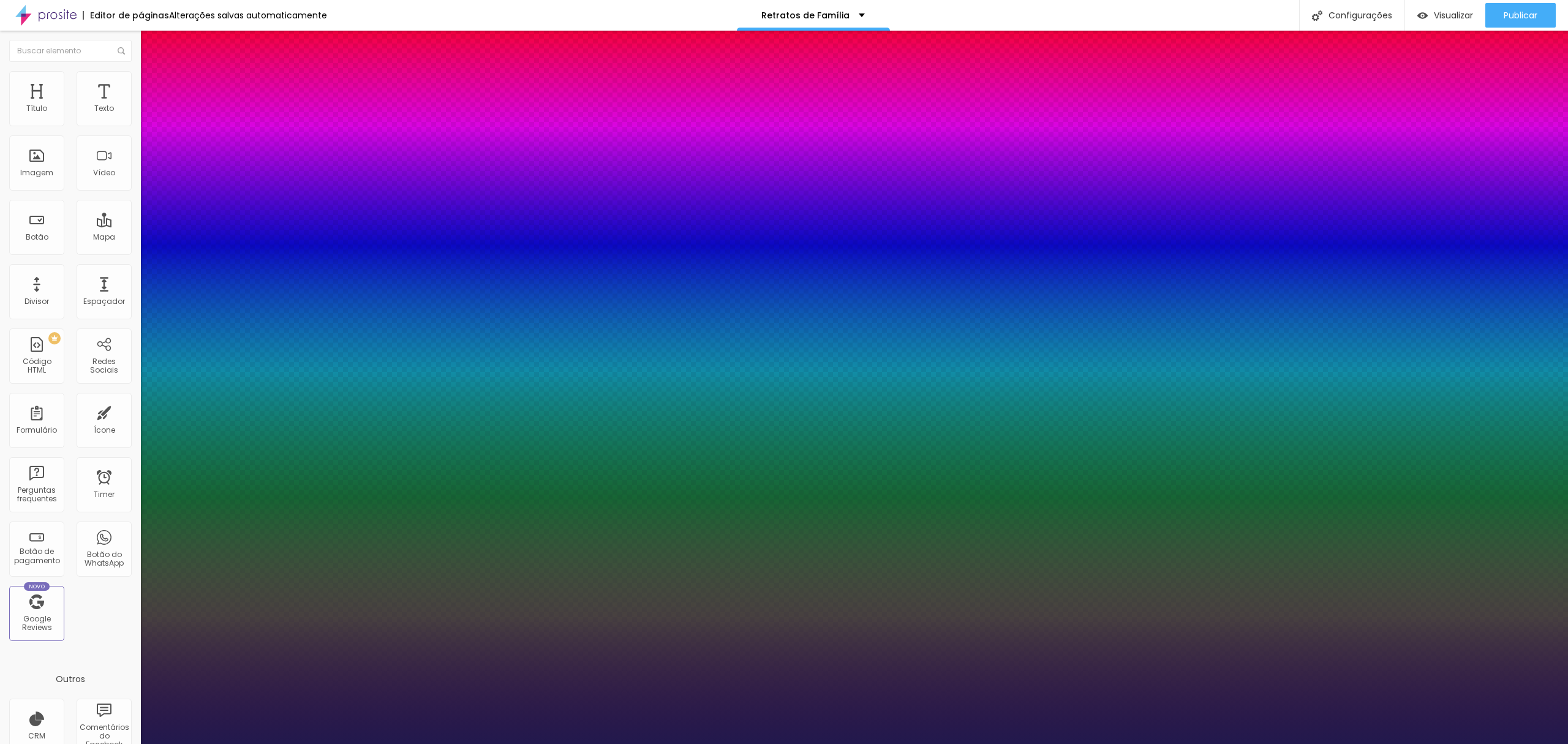
type input "1"
type input "21"
type input "1"
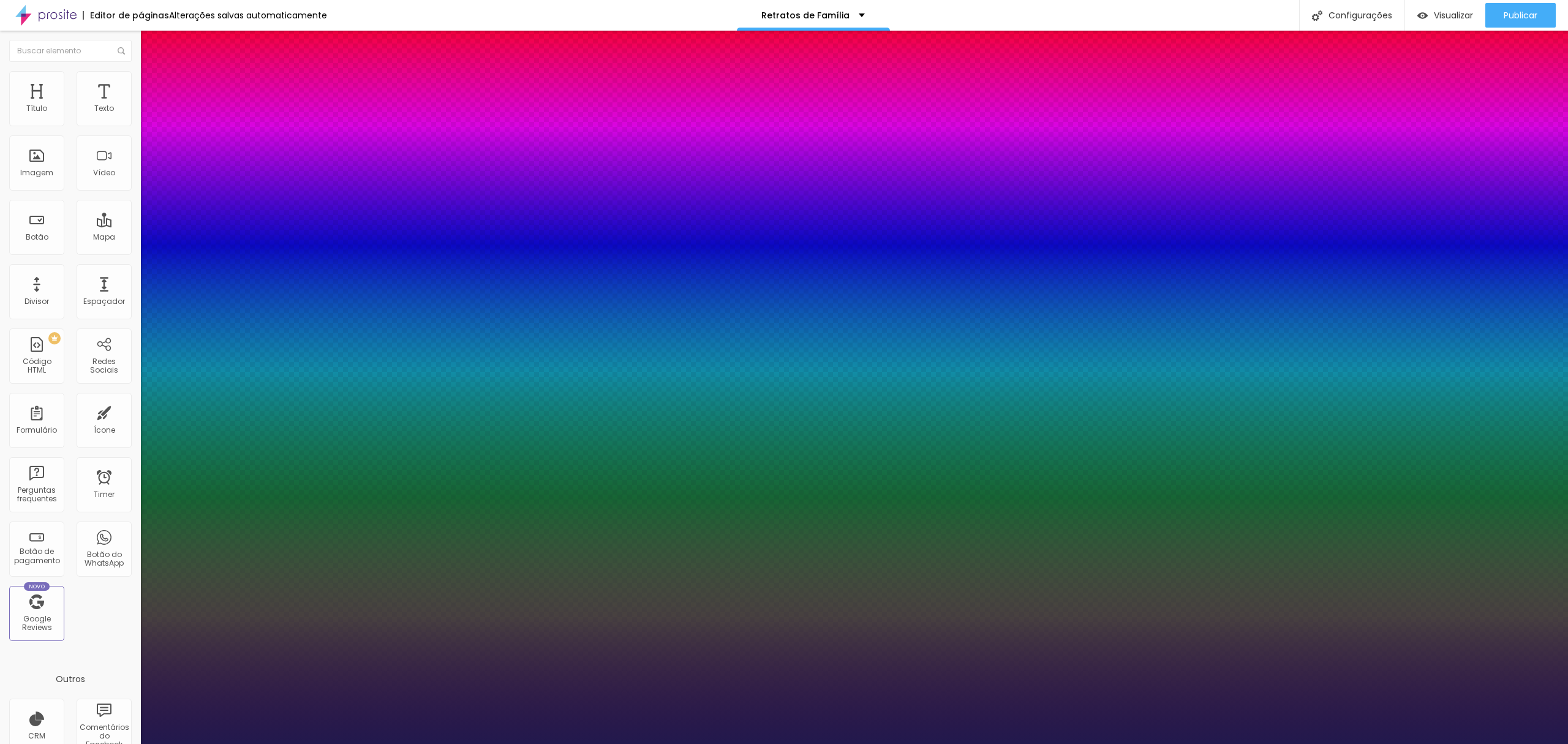
type input "8"
type input "1"
type input "8"
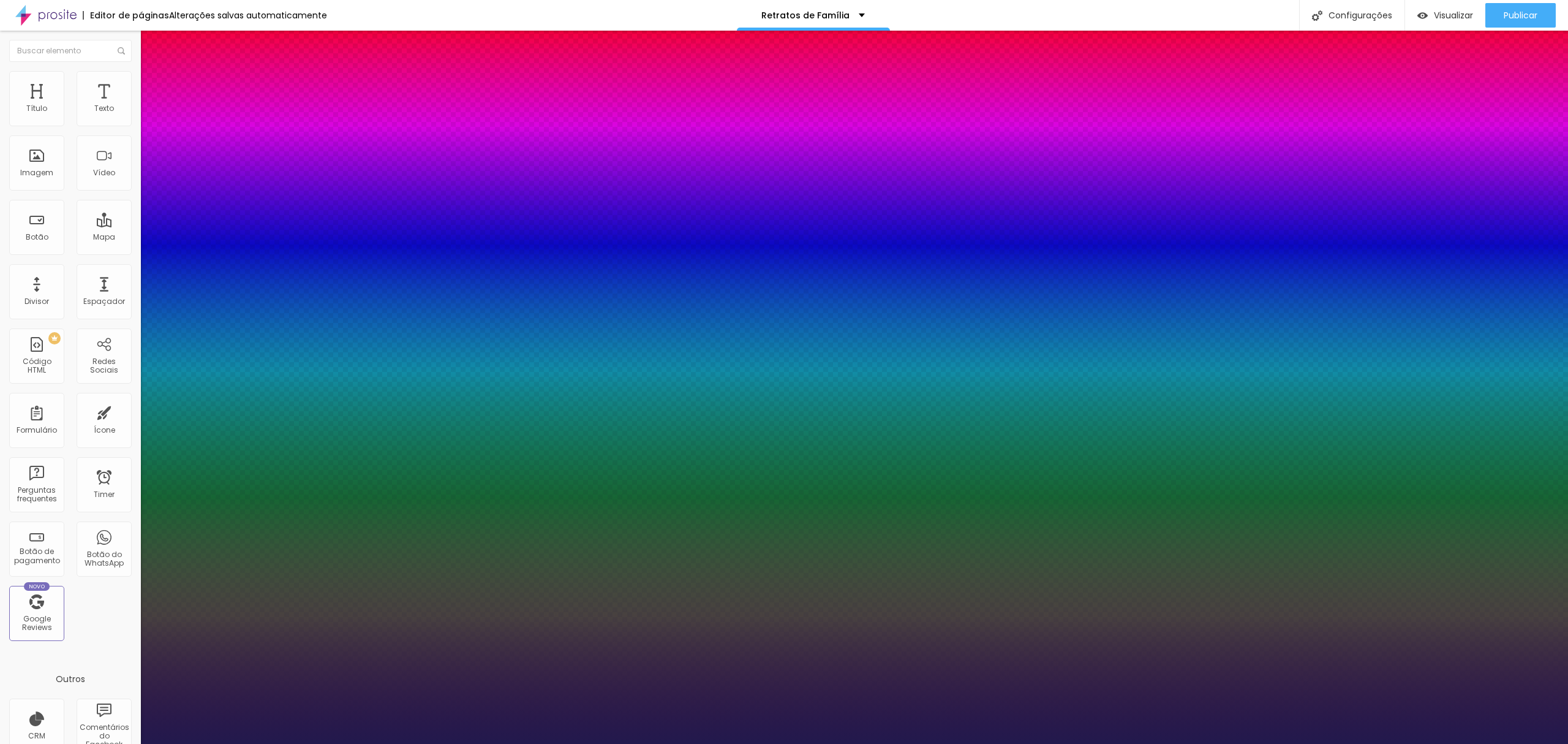
type input "0"
type input "1"
type input "8"
type input "02"
type input "1"
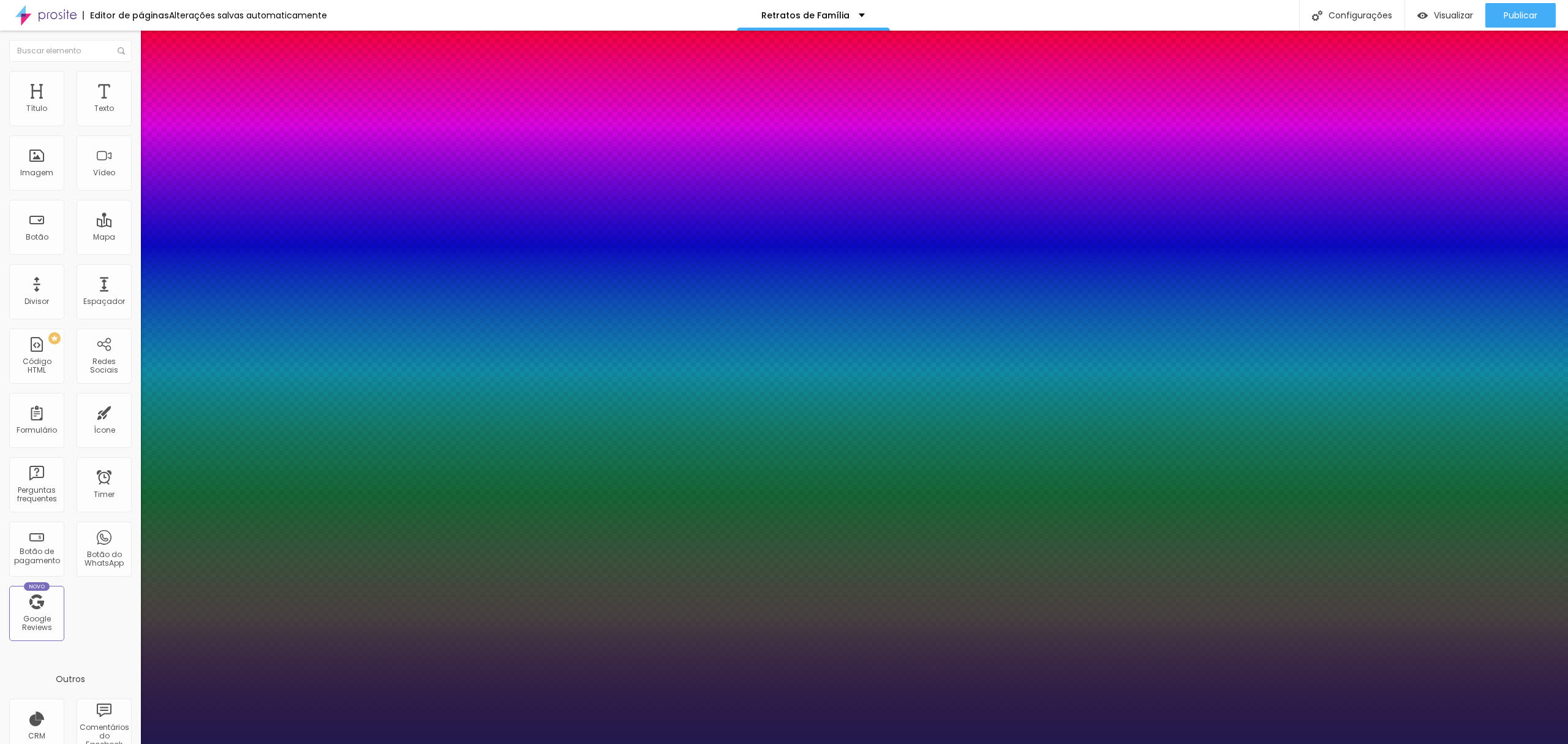
type input "20"
type input "020"
type input "1"
type input "020"
type input "1"
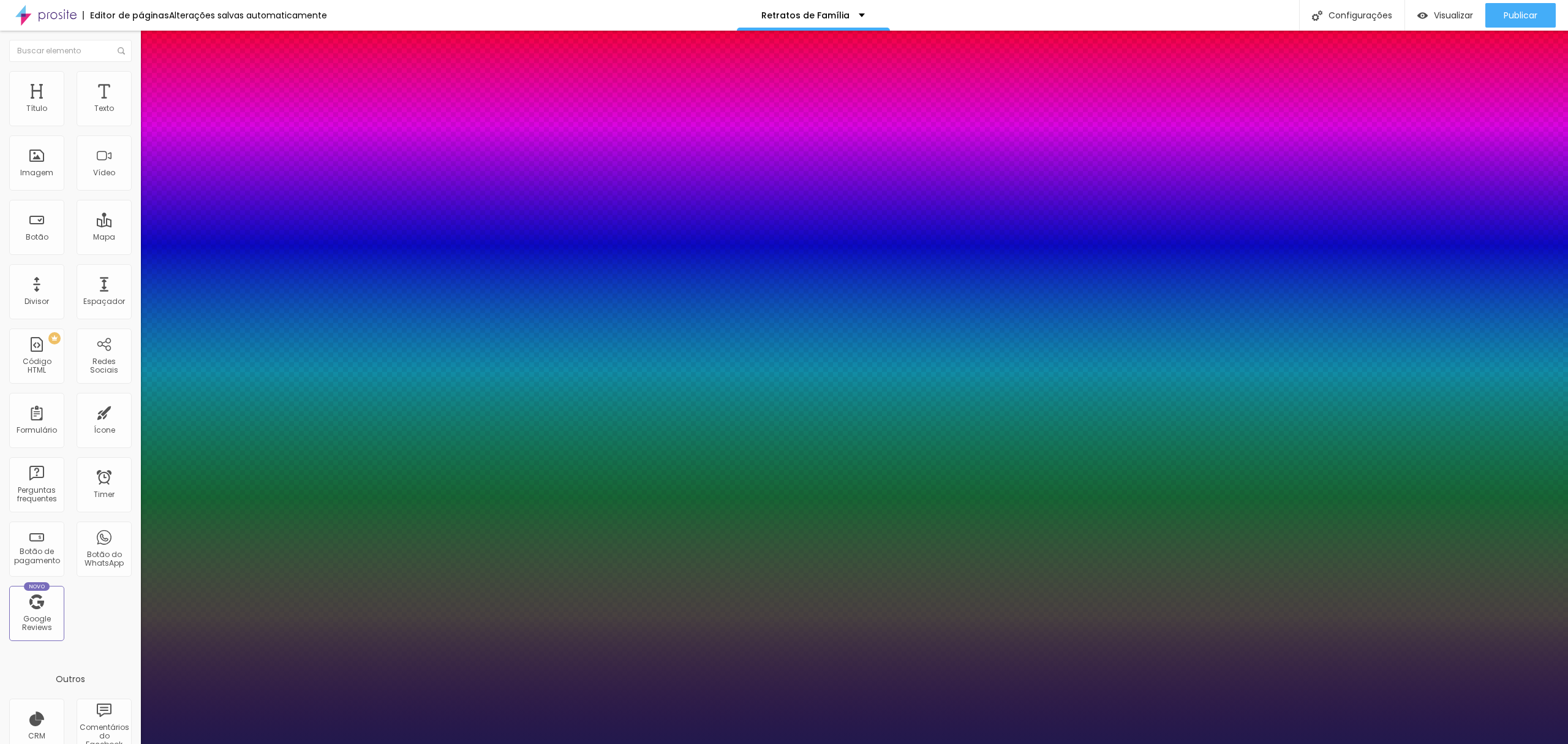
click at [371, 743] on div at bounding box center [784, 744] width 1568 height 0
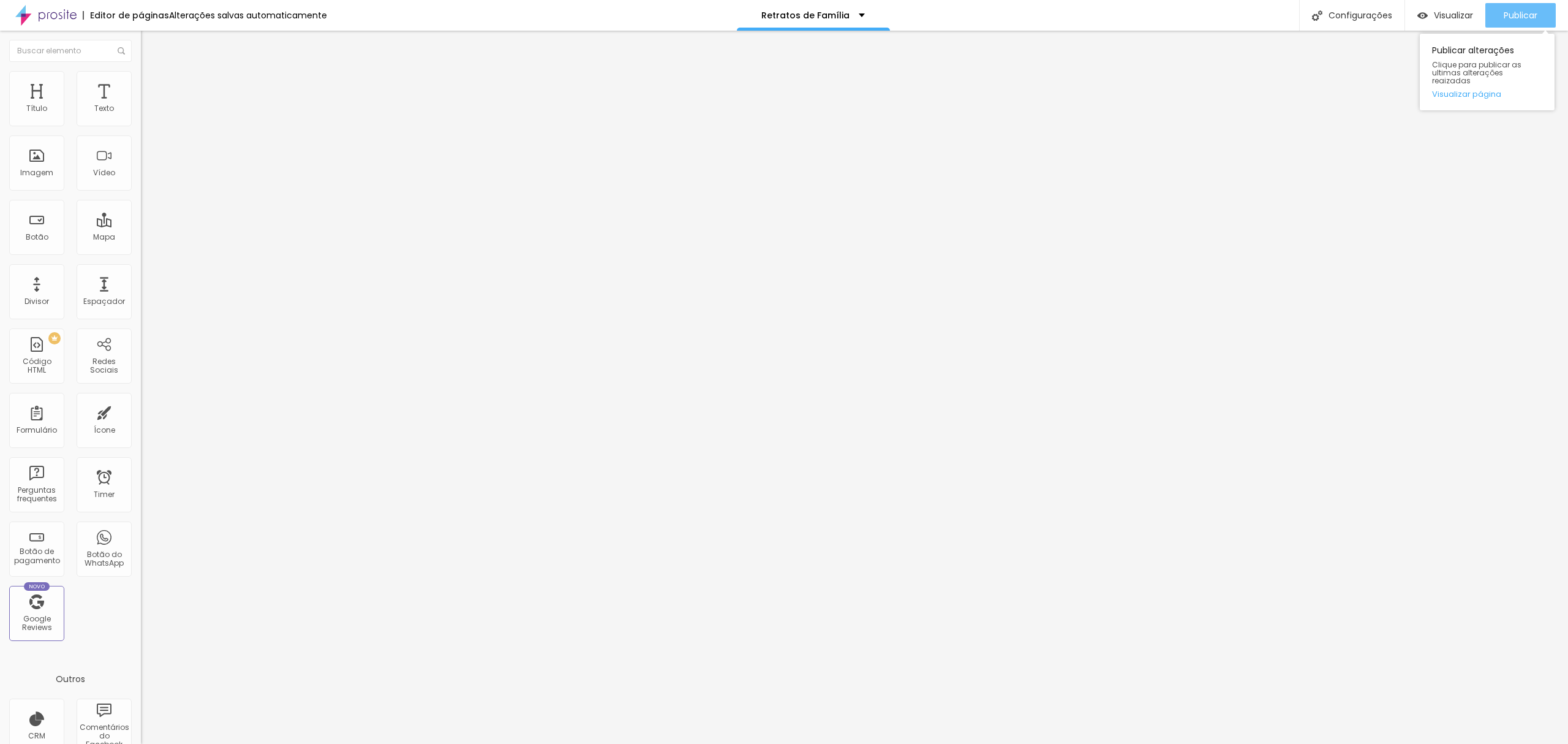
click at [1539, 10] on button "Publicar" at bounding box center [1520, 15] width 71 height 24
click at [1510, 19] on span "Publicar" at bounding box center [1520, 15] width 34 height 10
click at [1546, 20] on button "Publicar" at bounding box center [1520, 15] width 71 height 24
click at [1534, 16] on span "Publicar" at bounding box center [1520, 15] width 34 height 10
click at [1515, 13] on span "Publicar" at bounding box center [1520, 15] width 34 height 10
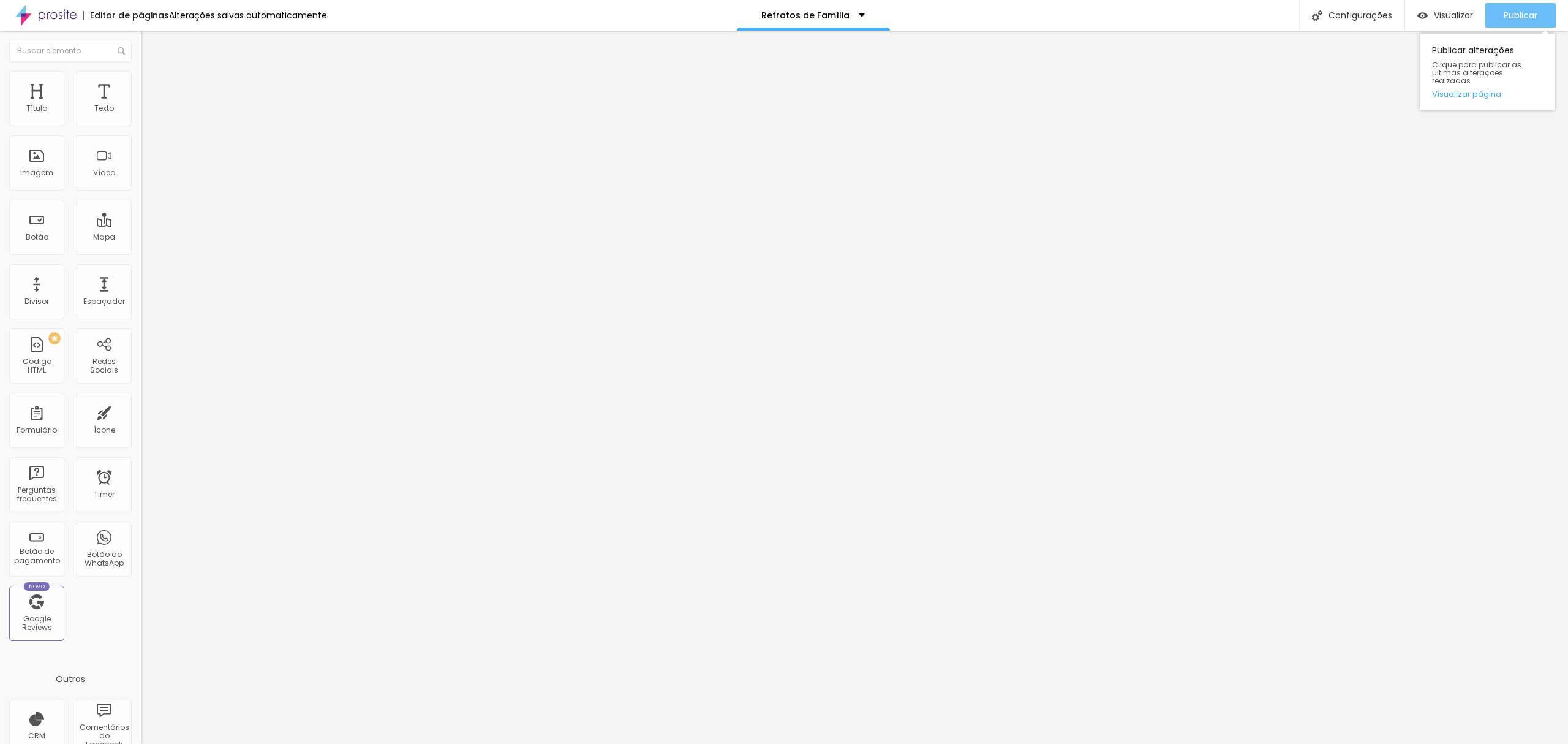
drag, startPoint x: 1510, startPoint y: 20, endPoint x: 1489, endPoint y: 5, distance: 25.8
click at [1510, 20] on span "Publicar" at bounding box center [1520, 15] width 34 height 10
